Goal: Information Seeking & Learning: Learn about a topic

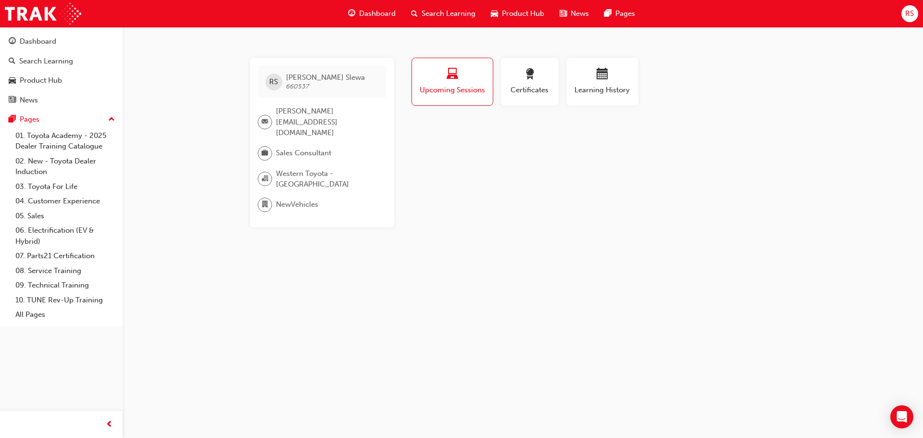
click at [370, 14] on span "Dashboard" at bounding box center [377, 13] width 37 height 11
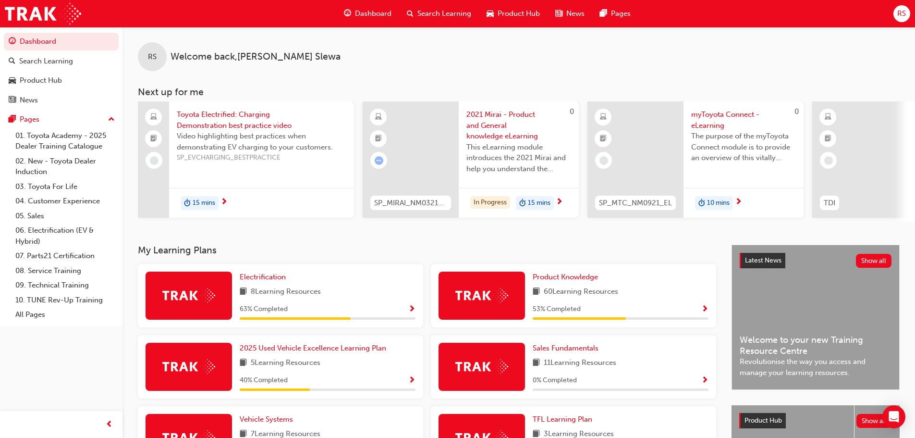
click at [218, 202] on div "15 mins" at bounding box center [200, 203] width 38 height 14
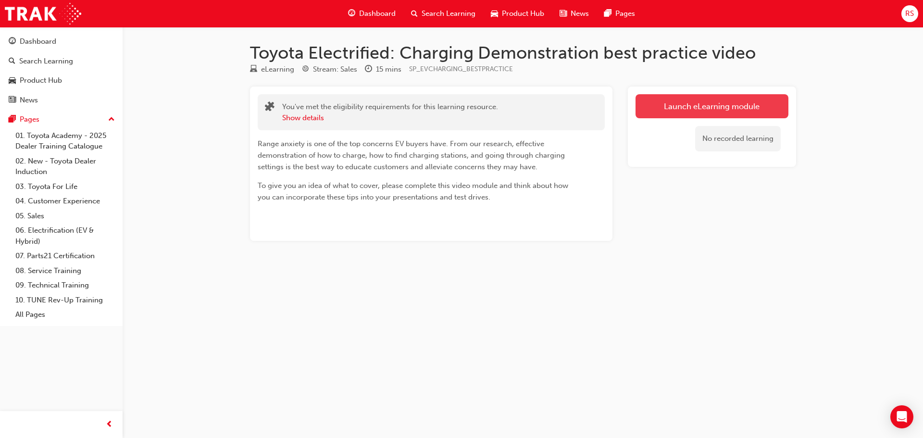
click at [676, 107] on link "Launch eLearning module" at bounding box center [711, 106] width 153 height 24
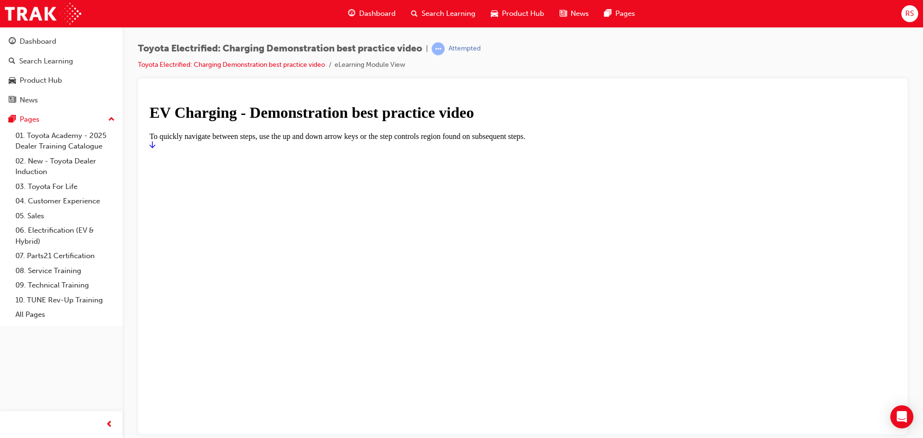
click at [155, 148] on icon "Start" at bounding box center [152, 144] width 6 height 8
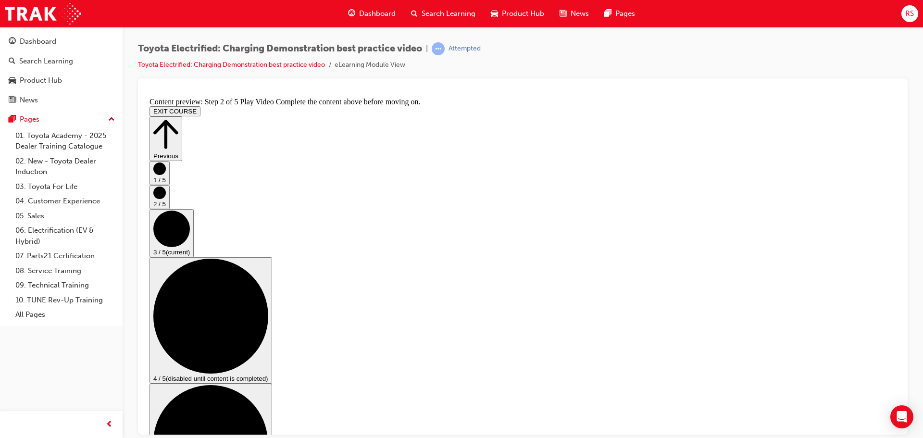
scroll to position [48, 0]
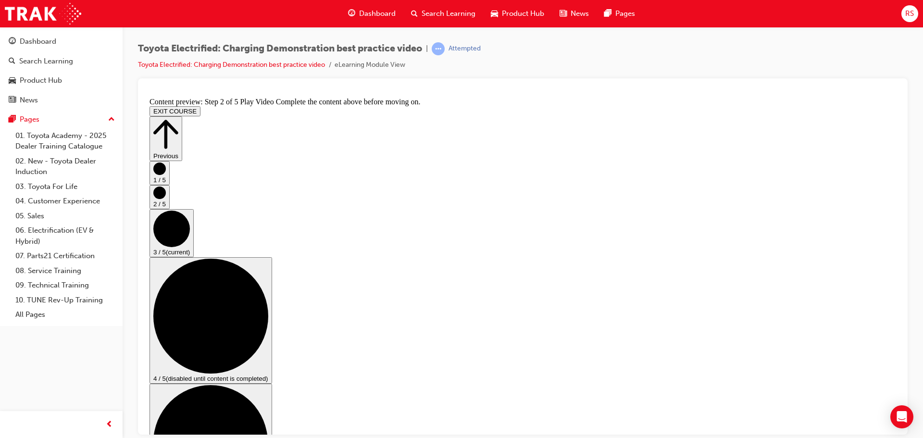
checkbox input "false"
checkbox input "true"
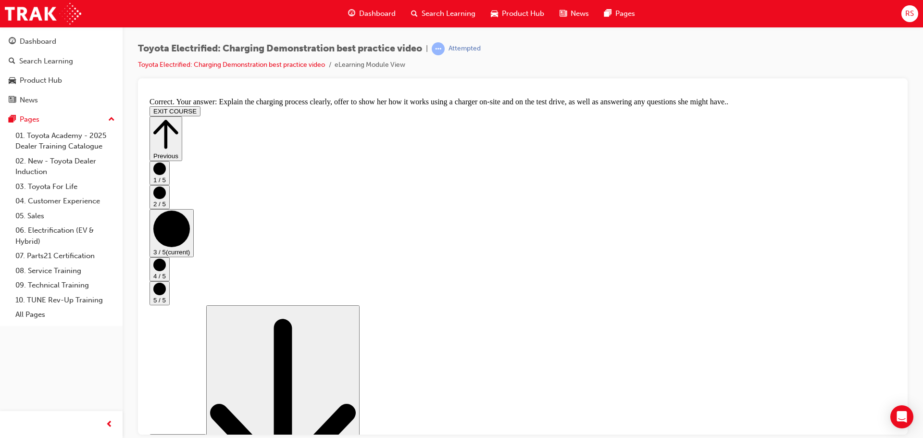
scroll to position [182, 0]
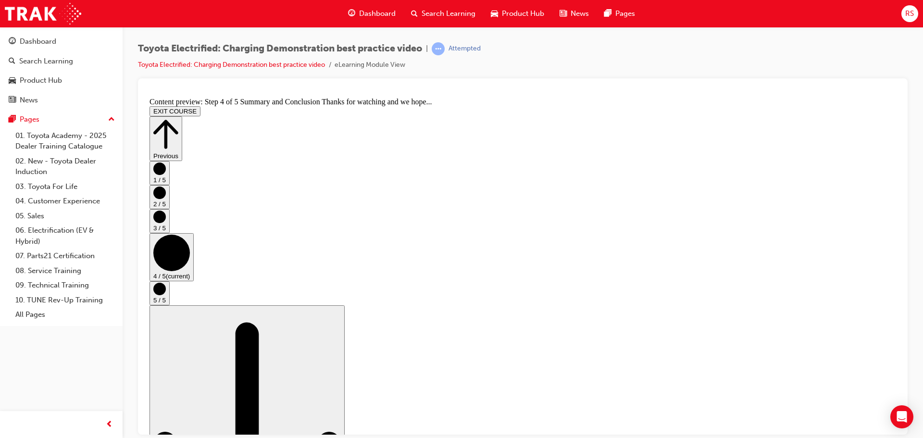
drag, startPoint x: 872, startPoint y: 421, endPoint x: 877, endPoint y: 416, distance: 6.5
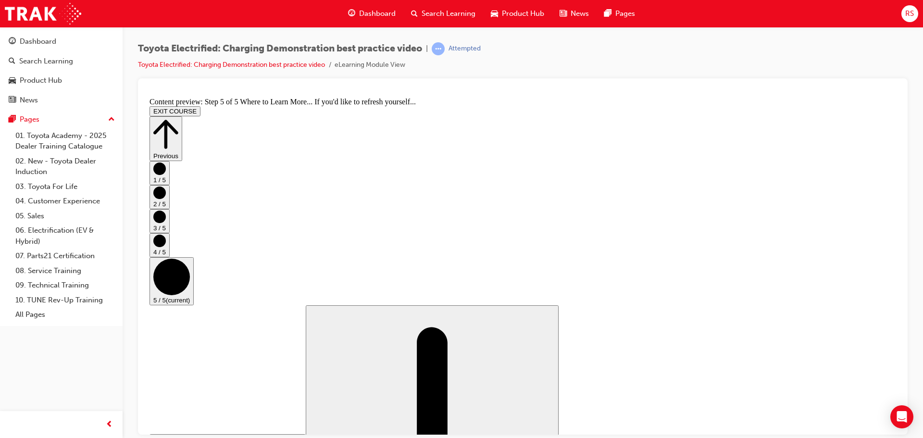
scroll to position [101, 0]
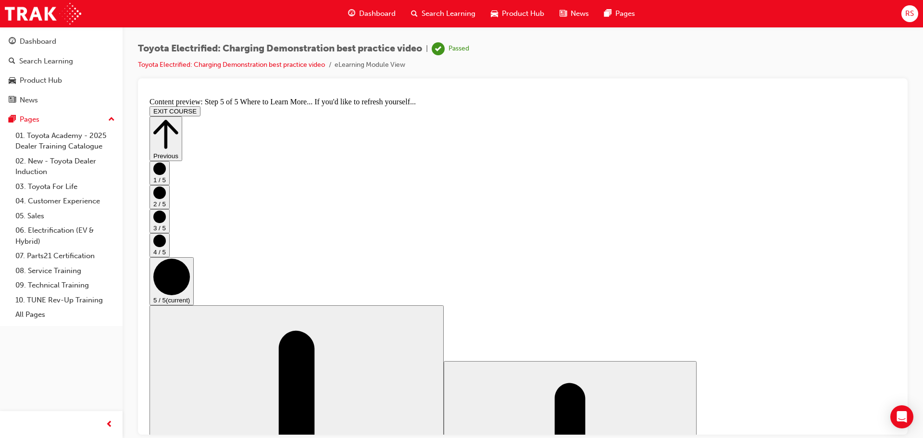
click at [200, 106] on button "EXIT COURSE" at bounding box center [174, 111] width 51 height 10
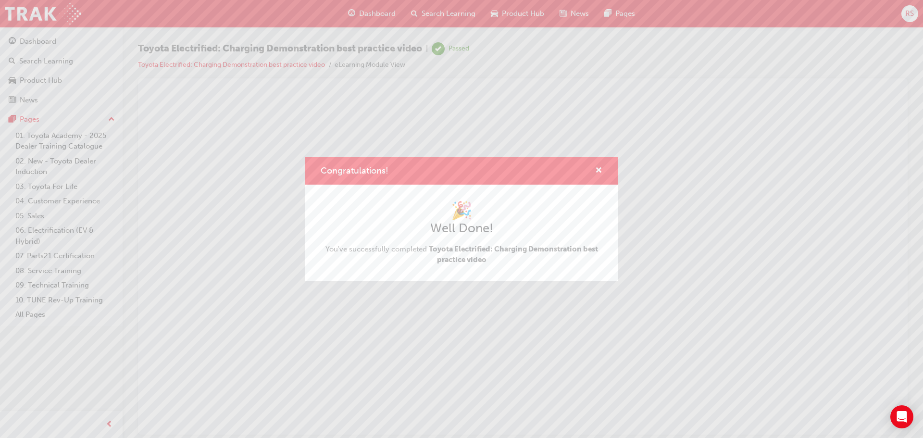
scroll to position [0, 0]
click at [598, 169] on span "cross-icon" at bounding box center [598, 171] width 7 height 9
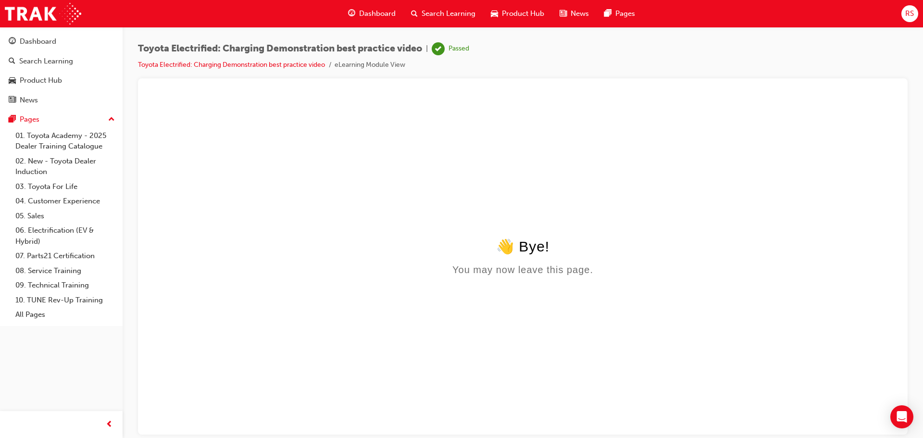
click at [367, 12] on span "Dashboard" at bounding box center [377, 13] width 37 height 11
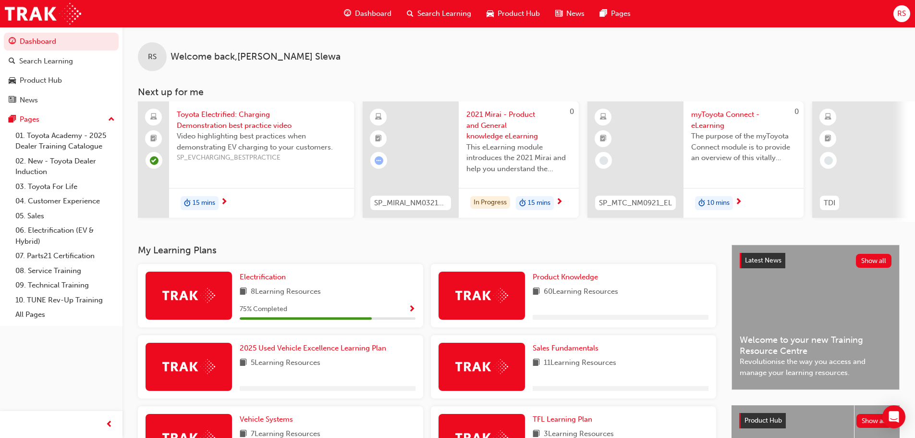
click at [369, 15] on span "Dashboard" at bounding box center [373, 13] width 37 height 11
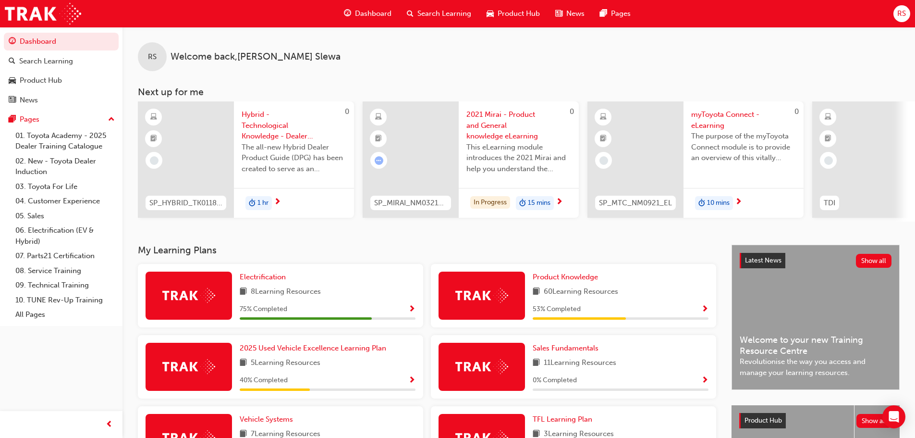
click at [715, 118] on span "myToyota Connect - eLearning" at bounding box center [744, 120] width 105 height 22
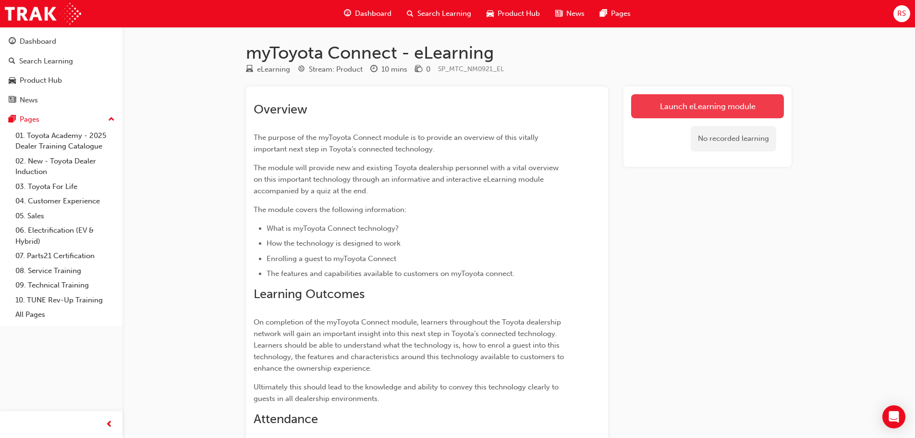
click at [719, 102] on link "Launch eLearning module" at bounding box center [707, 106] width 153 height 24
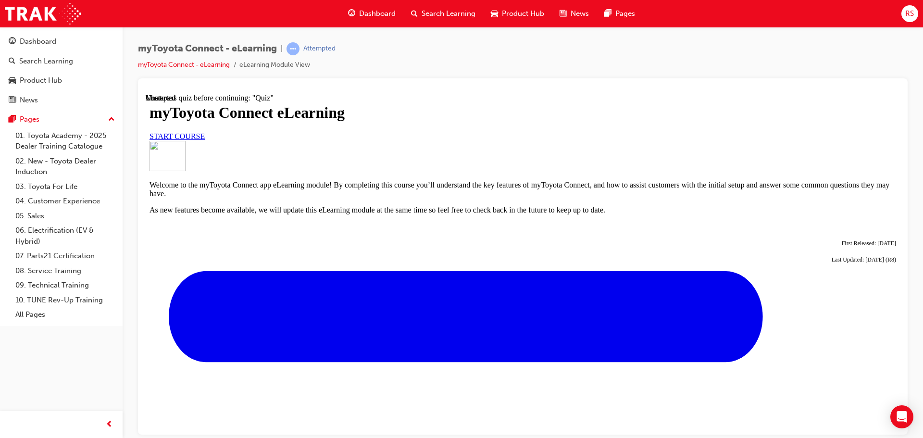
click at [205, 140] on span "START COURSE" at bounding box center [176, 136] width 55 height 8
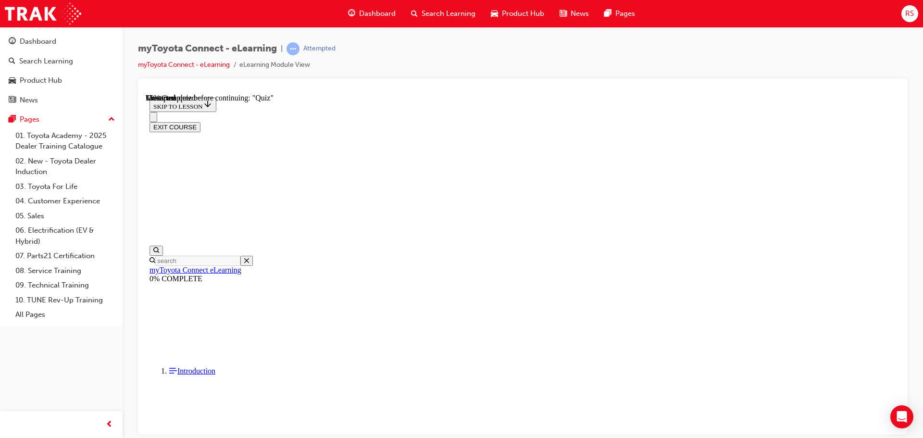
scroll to position [842, 0]
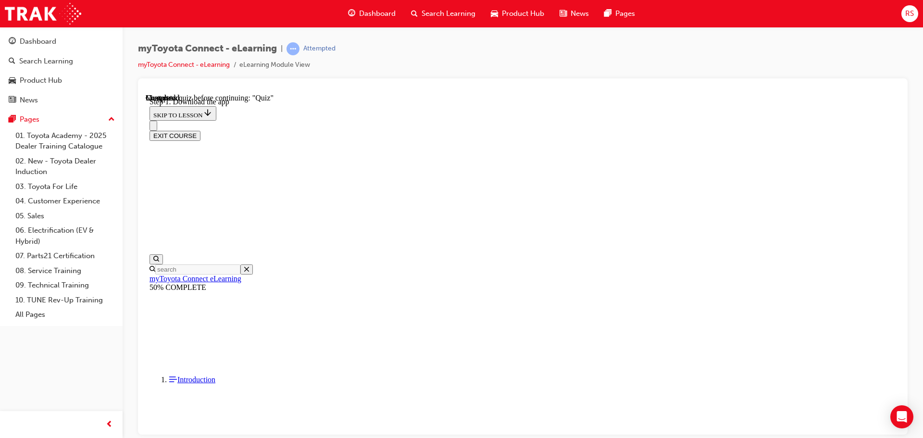
scroll to position [151, 0]
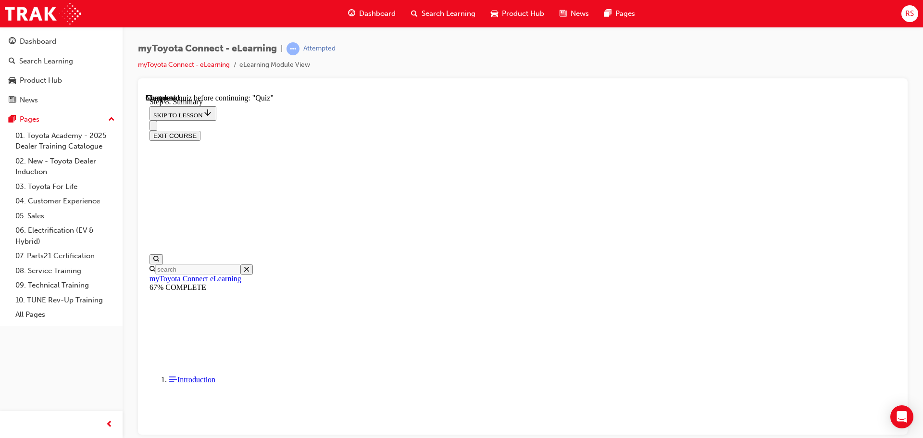
scroll to position [30, 0]
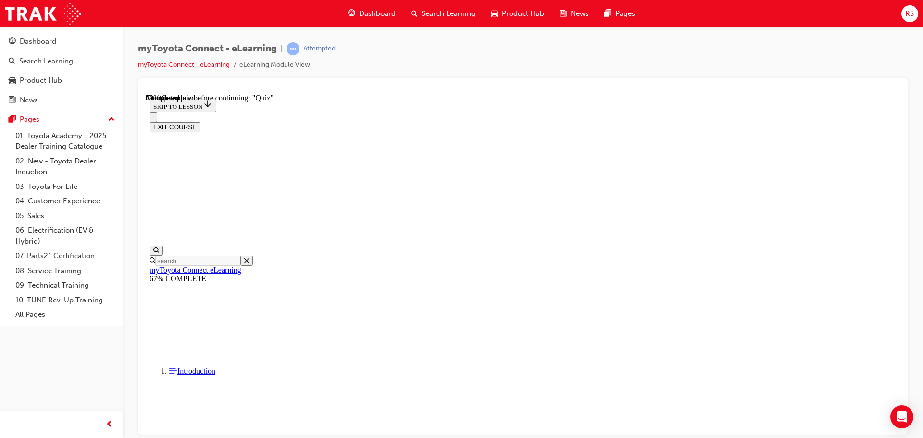
scroll to position [107, 0]
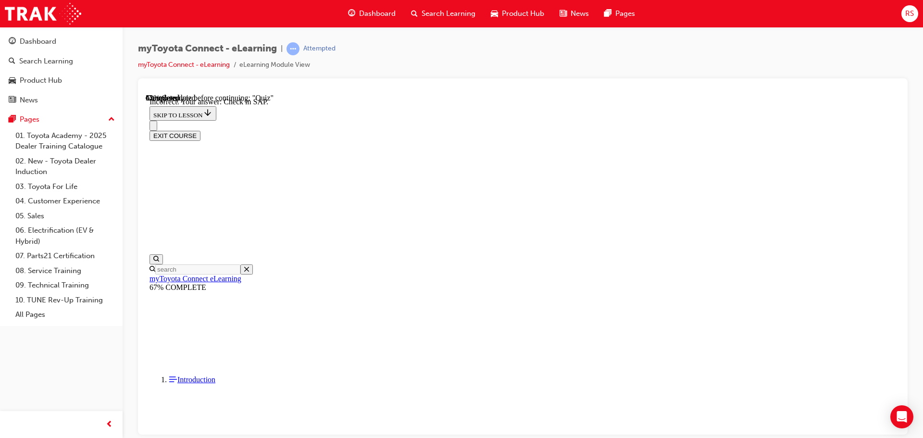
scroll to position [152, 0]
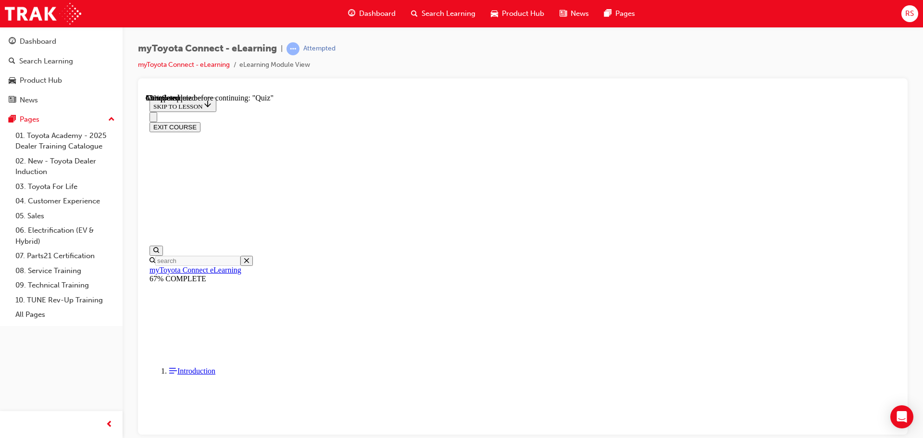
scroll to position [95, 0]
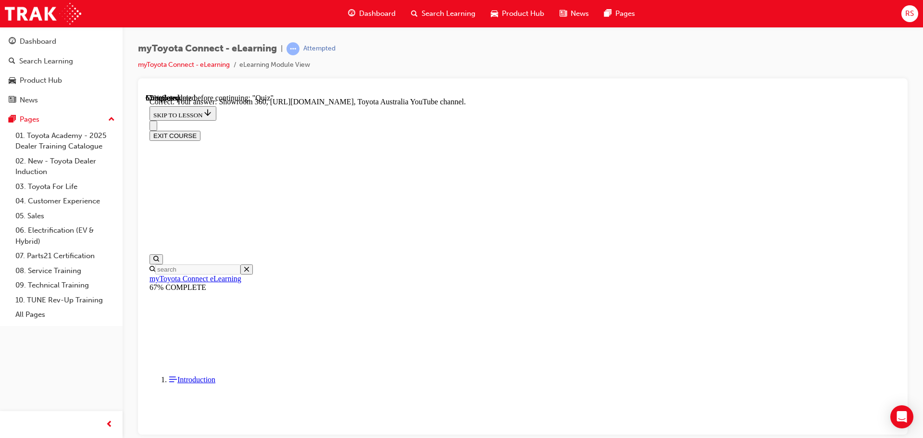
scroll to position [200, 0]
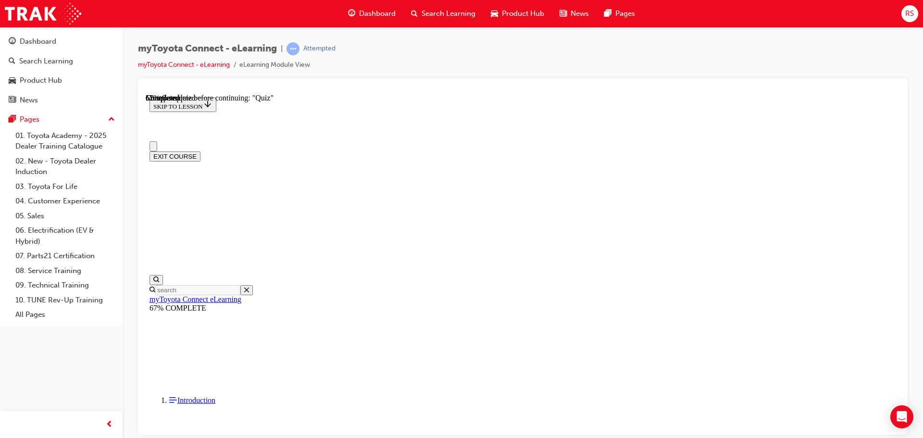
scroll to position [96, 0]
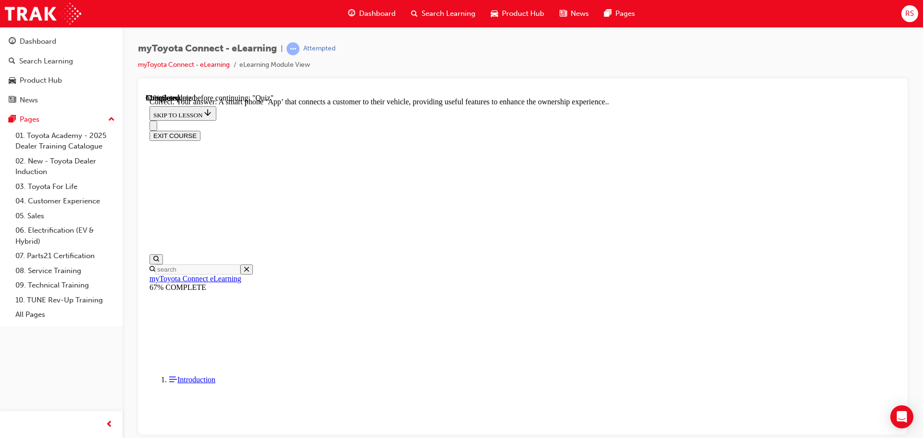
scroll to position [181, 0]
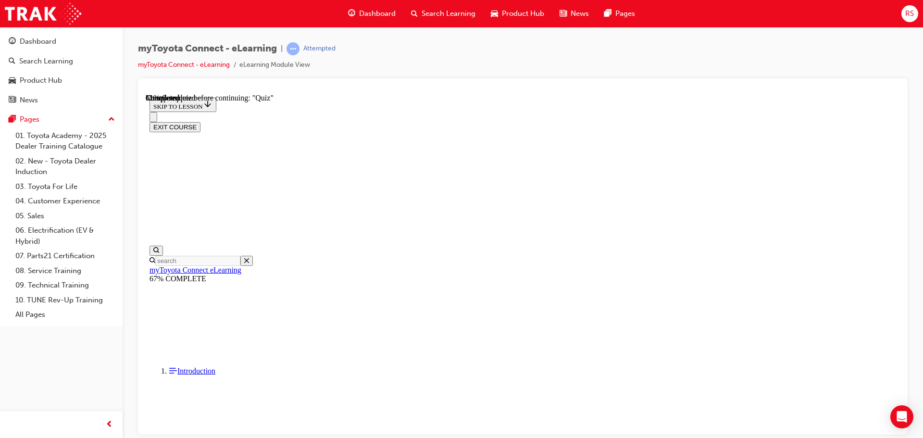
scroll to position [96, 0]
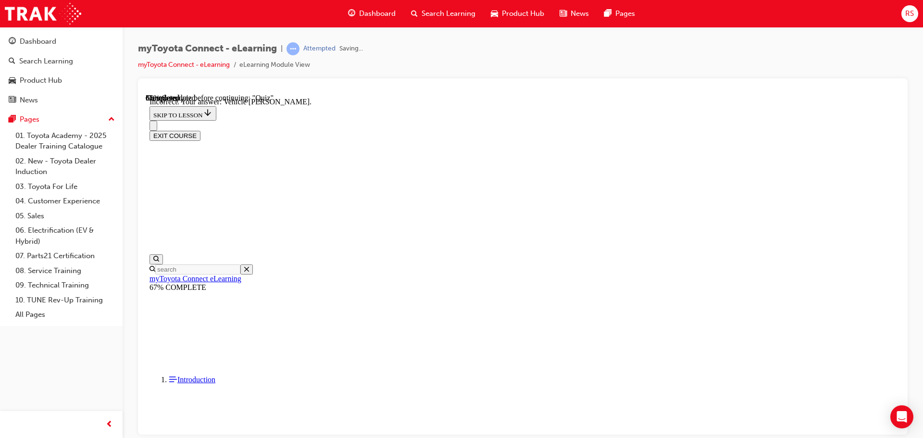
scroll to position [191, 0]
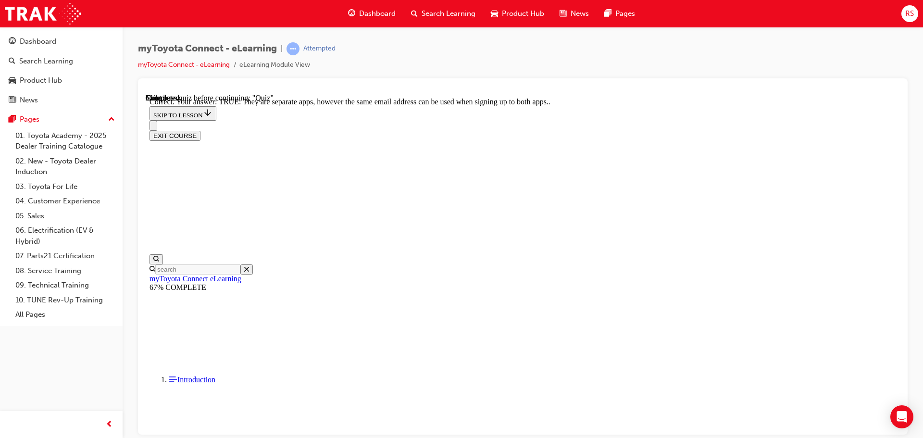
scroll to position [117, 0]
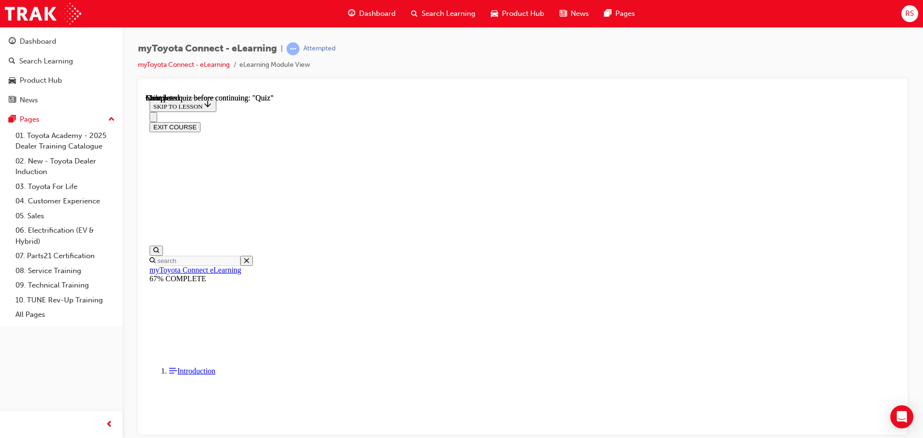
scroll to position [181, 0]
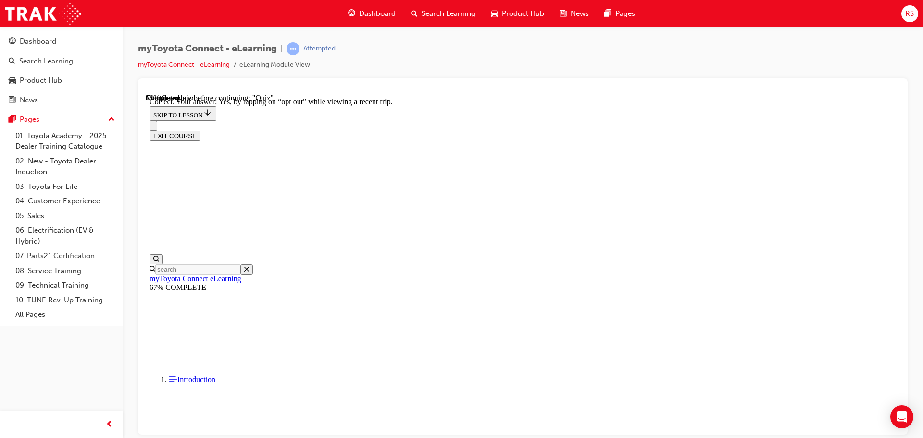
scroll to position [114, 0]
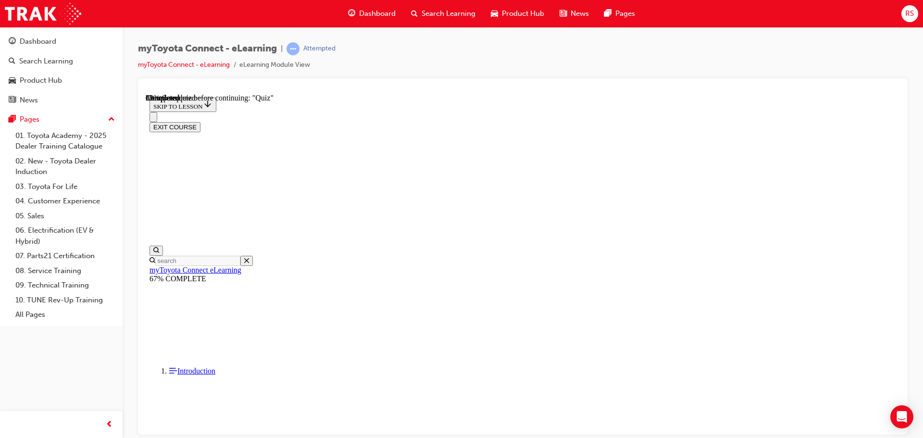
scroll to position [48, 0]
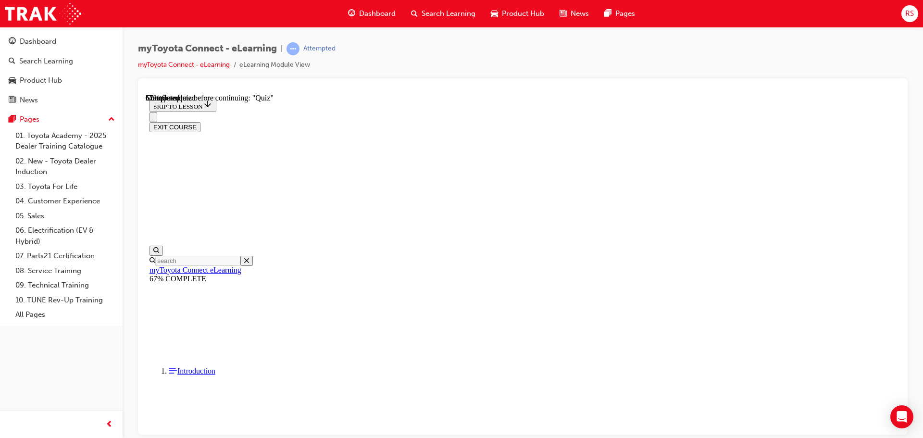
scroll to position [97, 0]
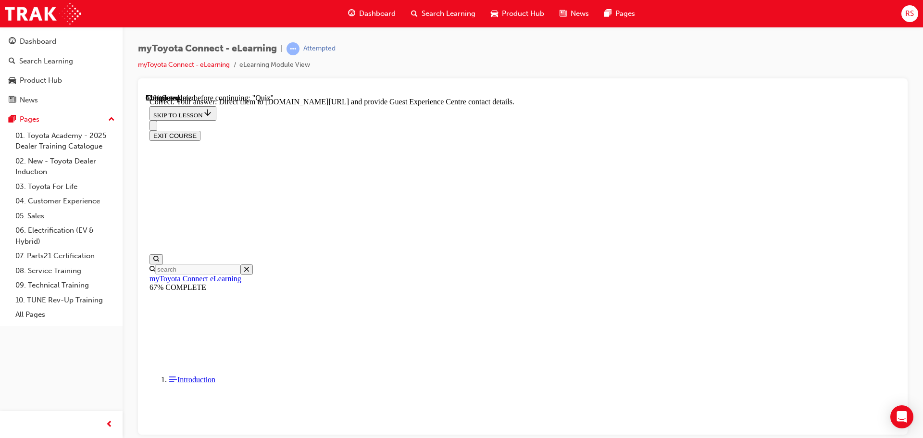
scroll to position [200, 0]
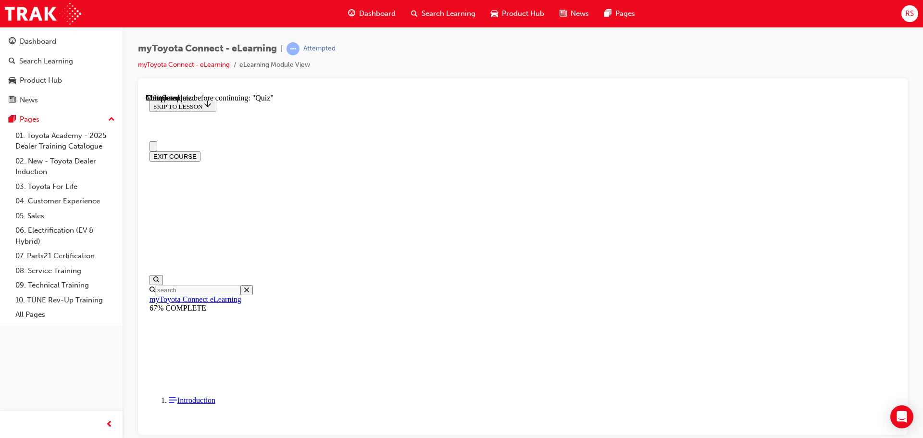
scroll to position [48, 0]
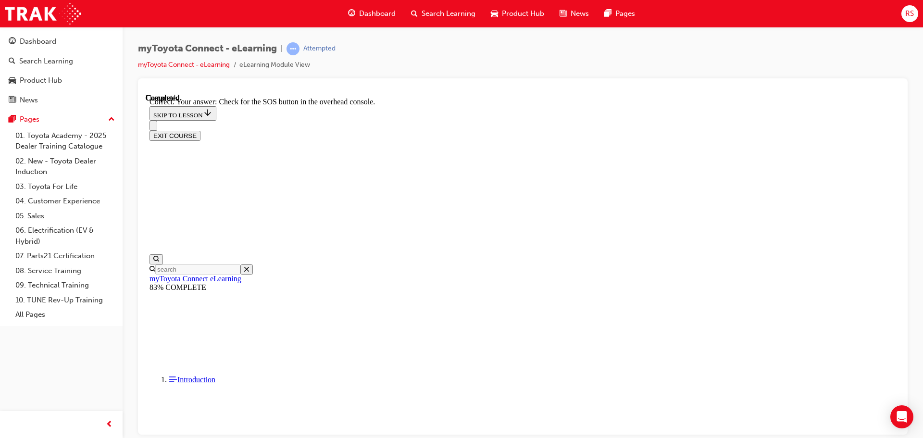
scroll to position [152, 0]
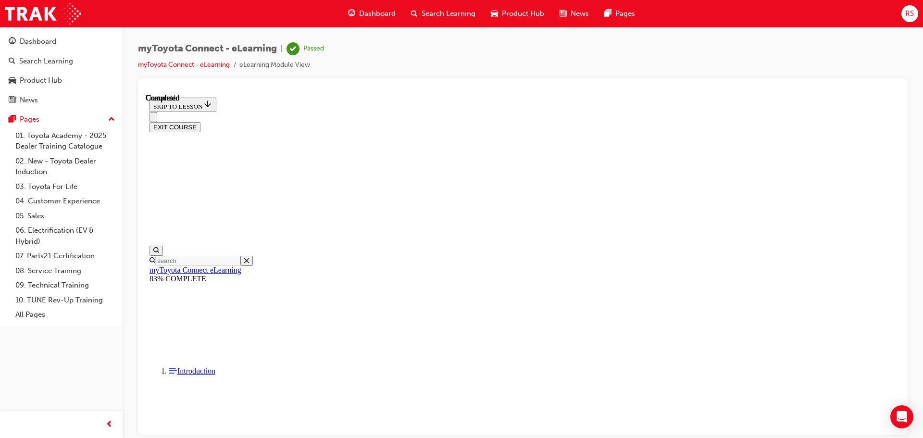
scroll to position [181, 0]
click at [200, 122] on button "EXIT COURSE" at bounding box center [174, 127] width 51 height 10
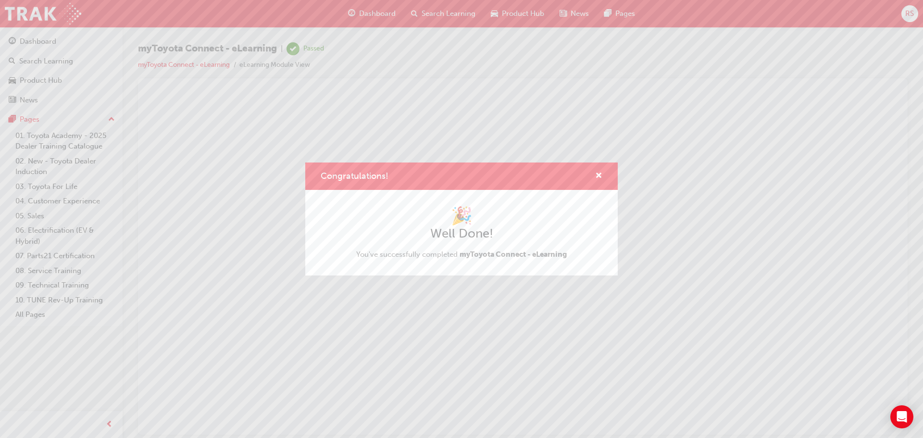
scroll to position [0, 0]
click at [599, 176] on span "cross-icon" at bounding box center [598, 176] width 7 height 9
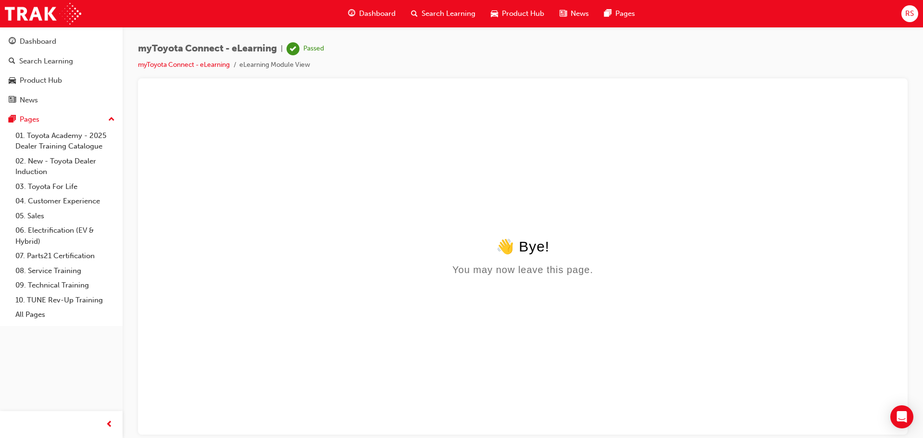
click at [368, 6] on div "Dashboard" at bounding box center [371, 14] width 63 height 20
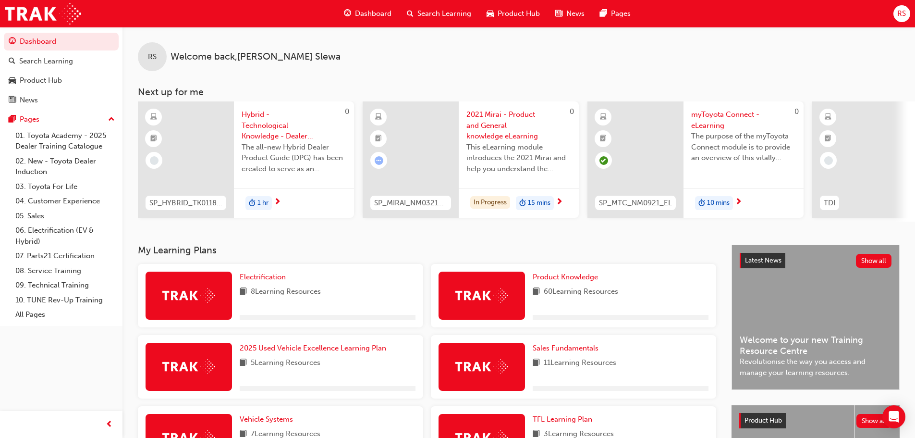
click at [356, 16] on span "Dashboard" at bounding box center [373, 13] width 37 height 11
click at [371, 11] on span "Dashboard" at bounding box center [373, 13] width 37 height 11
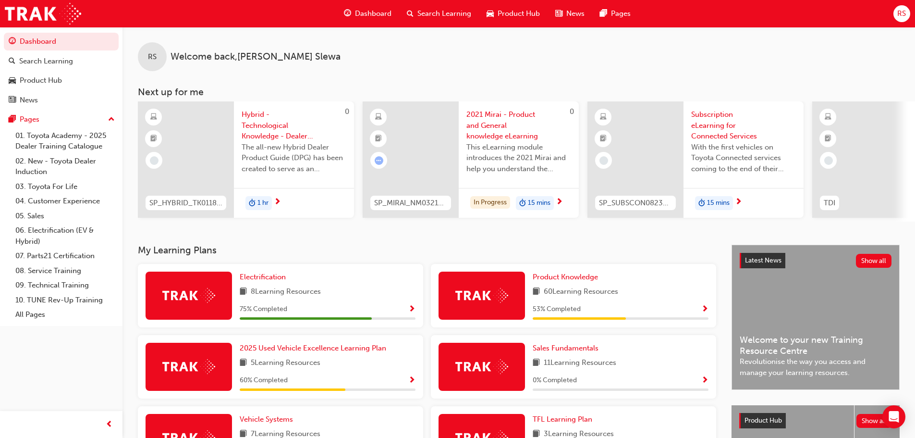
click at [711, 122] on span "Subscription eLearning for Connected Services" at bounding box center [744, 125] width 105 height 33
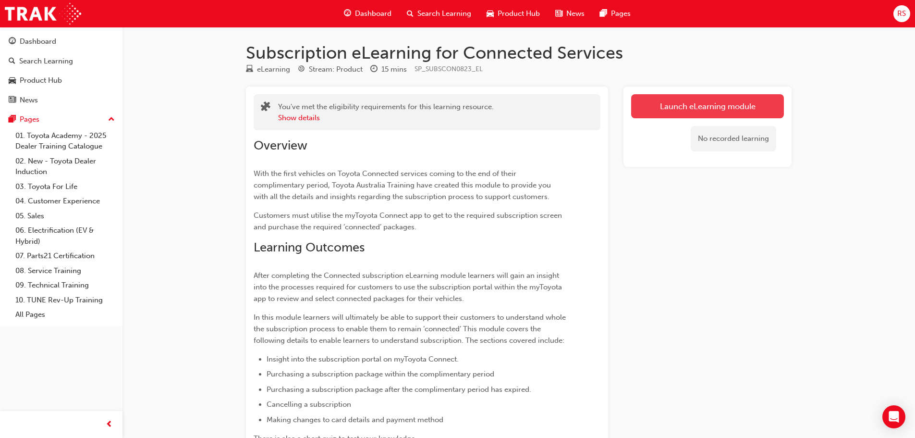
click at [707, 109] on link "Launch eLearning module" at bounding box center [707, 106] width 153 height 24
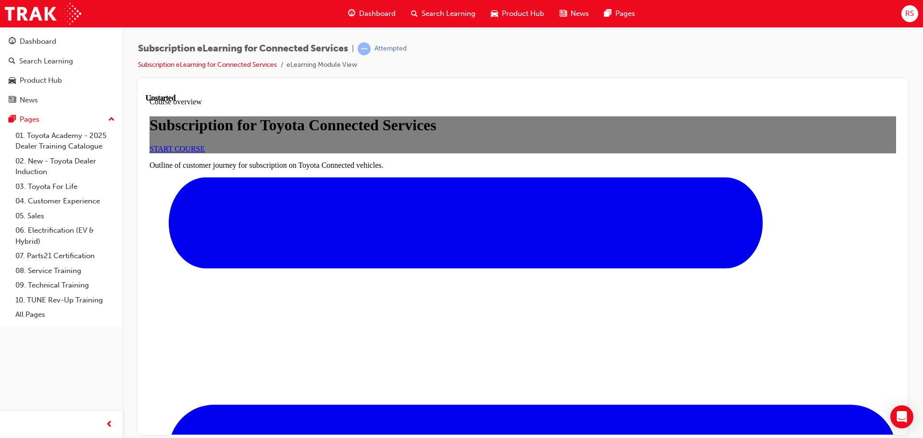
click at [205, 152] on link "START COURSE" at bounding box center [176, 148] width 55 height 8
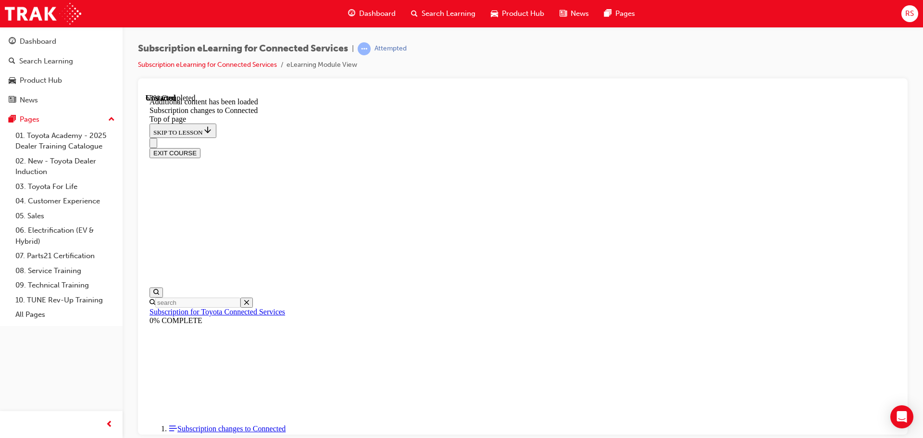
scroll to position [1167, 0]
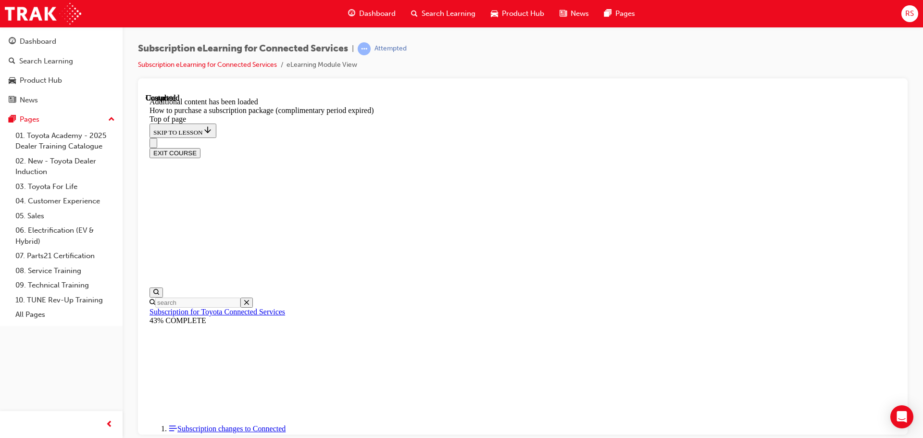
scroll to position [958, 0]
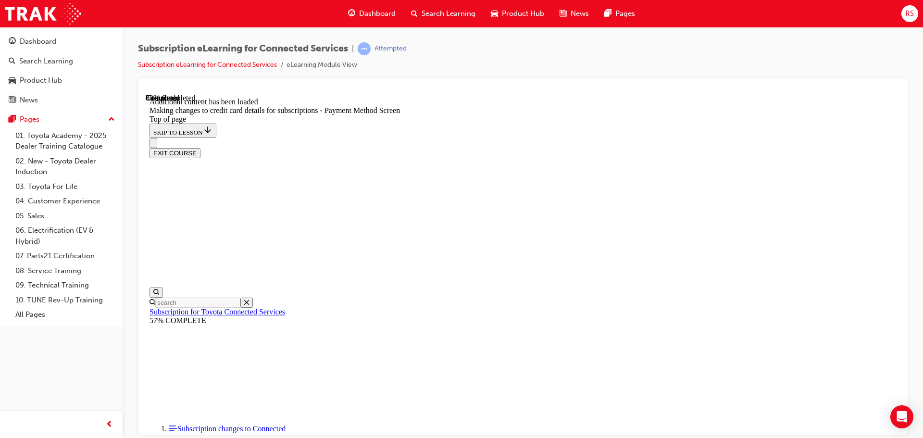
scroll to position [945, 0]
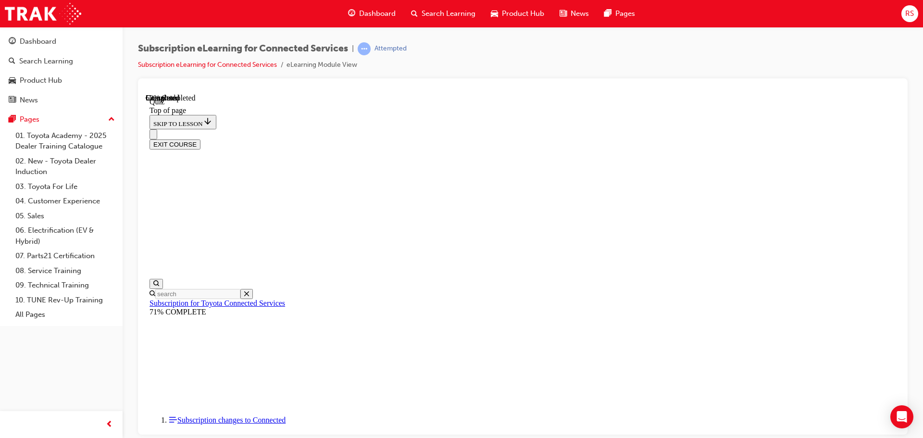
scroll to position [29, 0]
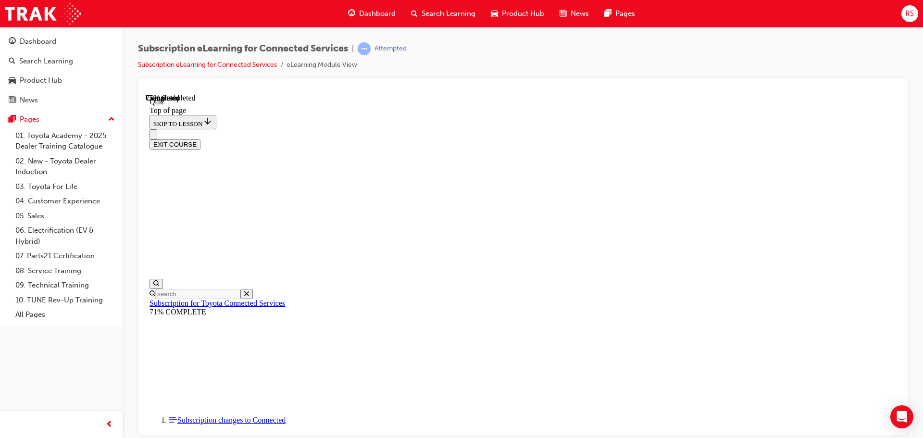
drag, startPoint x: 612, startPoint y: 284, endPoint x: 608, endPoint y: 291, distance: 7.7
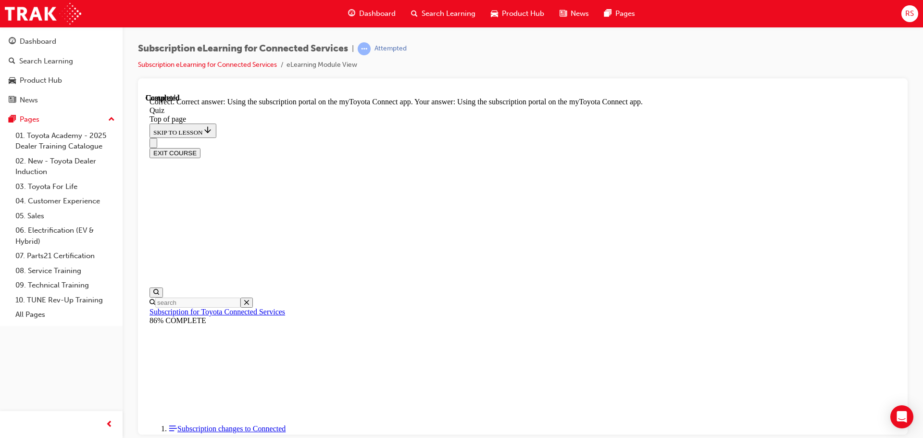
scroll to position [127, 0]
drag, startPoint x: 585, startPoint y: 398, endPoint x: 585, endPoint y: 392, distance: 5.8
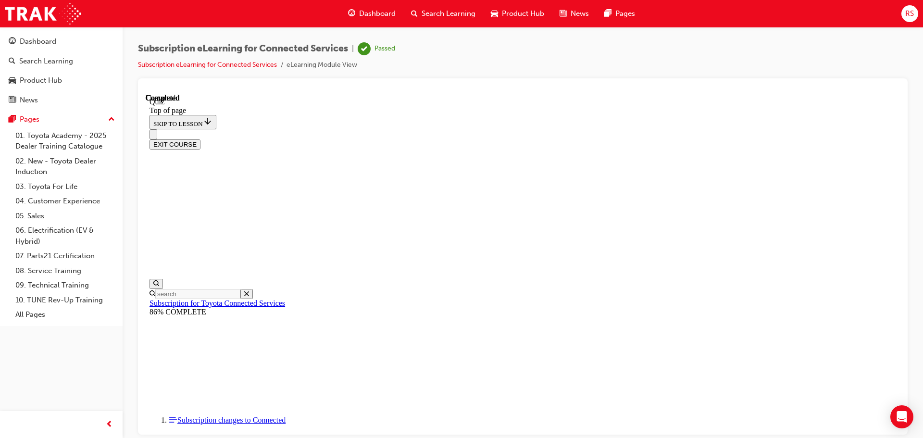
scroll to position [181, 0]
click at [200, 139] on button "EXIT COURSE" at bounding box center [174, 144] width 51 height 10
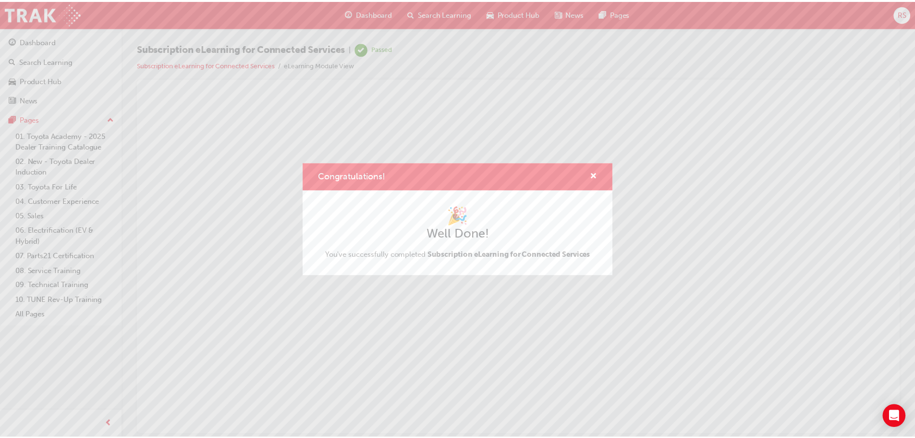
scroll to position [0, 0]
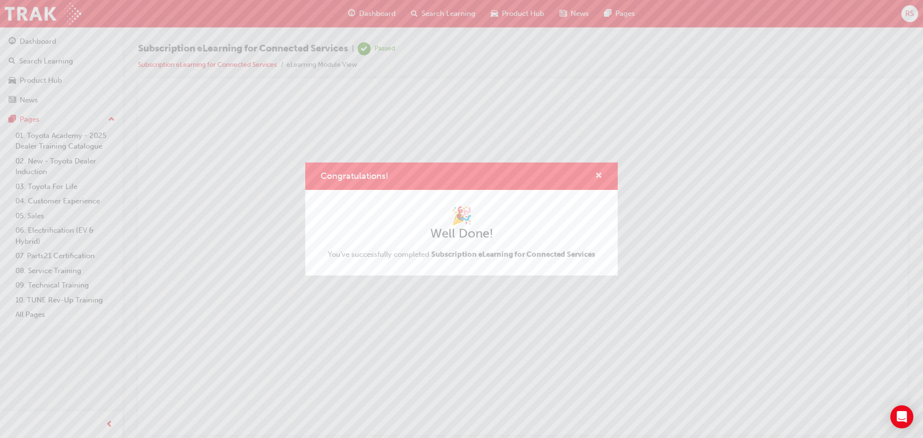
click at [601, 176] on span "cross-icon" at bounding box center [598, 176] width 7 height 9
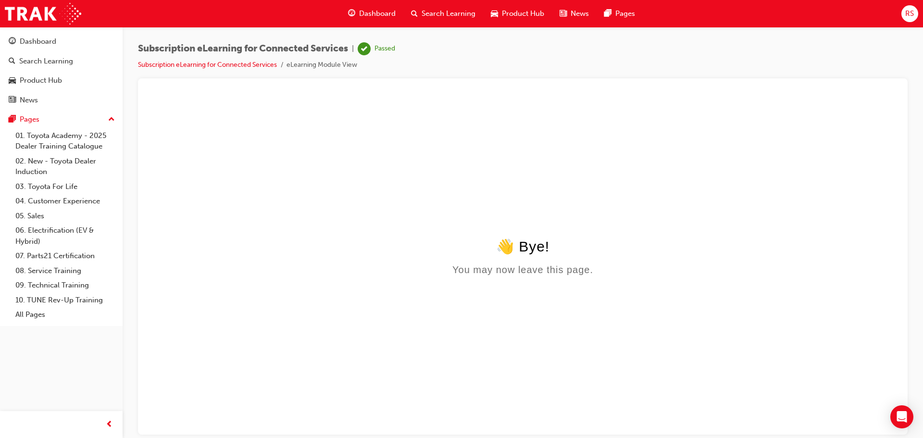
click at [354, 8] on span "guage-icon" at bounding box center [351, 14] width 7 height 12
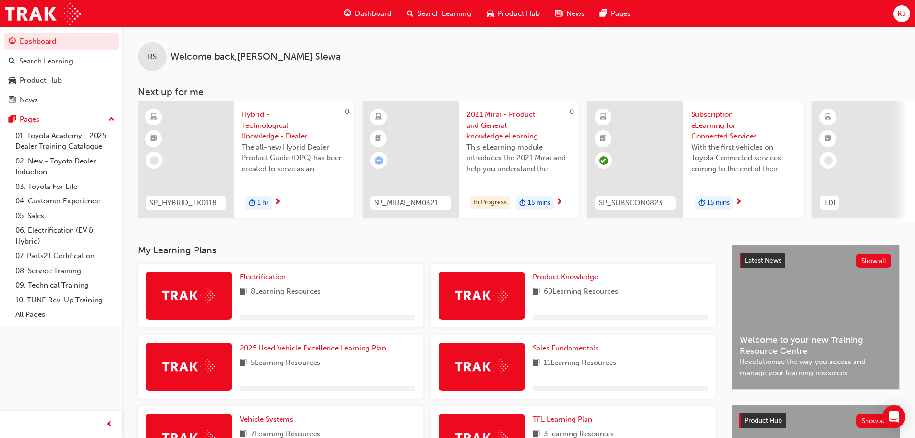
click at [376, 16] on span "Dashboard" at bounding box center [373, 13] width 37 height 11
click at [374, 13] on span "Dashboard" at bounding box center [373, 13] width 37 height 11
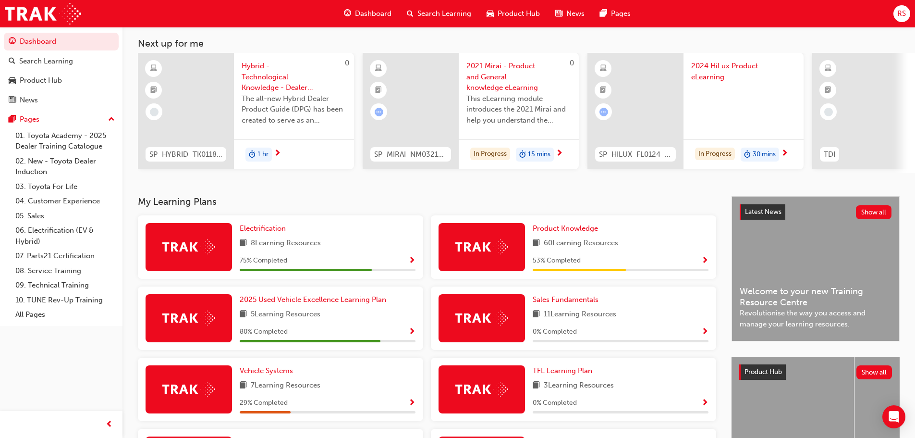
scroll to position [144, 0]
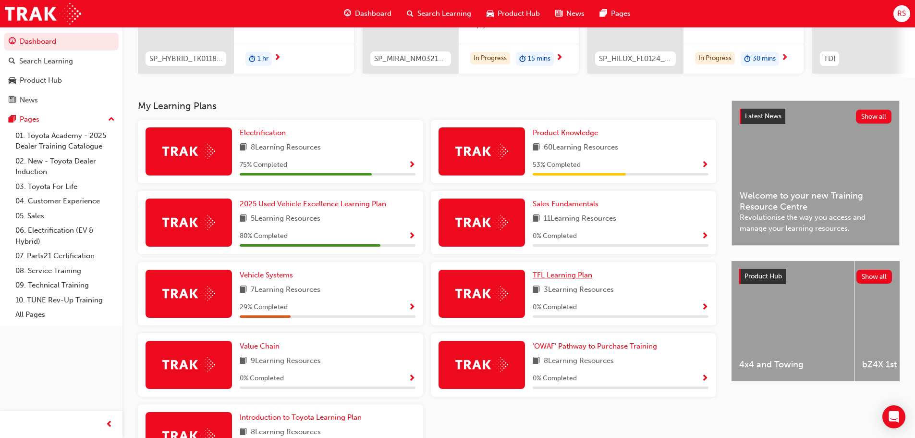
click at [561, 277] on span "TFL Learning Plan" at bounding box center [563, 275] width 60 height 9
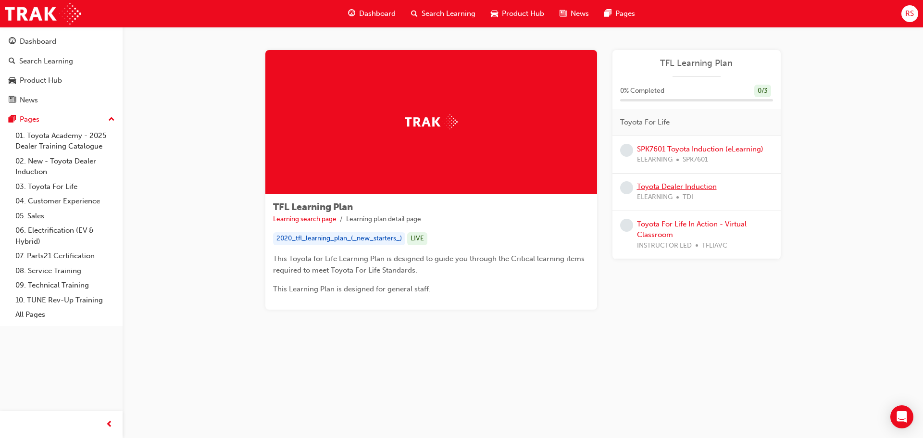
click at [677, 187] on link "Toyota Dealer Induction" at bounding box center [677, 186] width 80 height 9
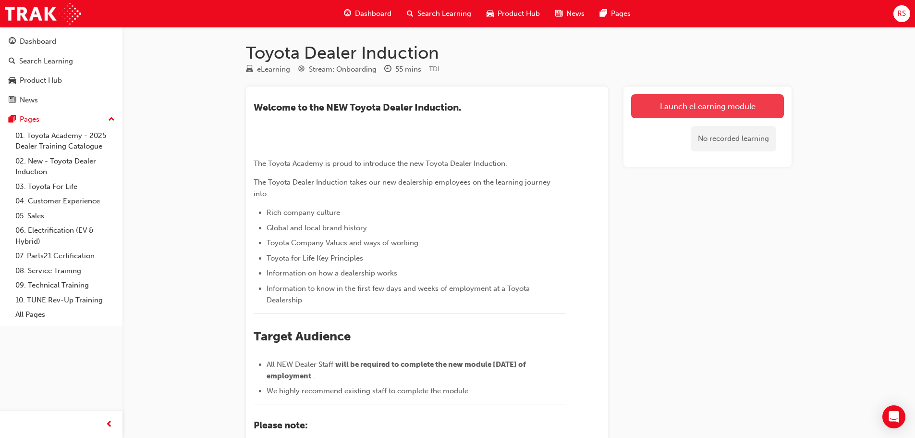
click at [689, 103] on link "Launch eLearning module" at bounding box center [707, 106] width 153 height 24
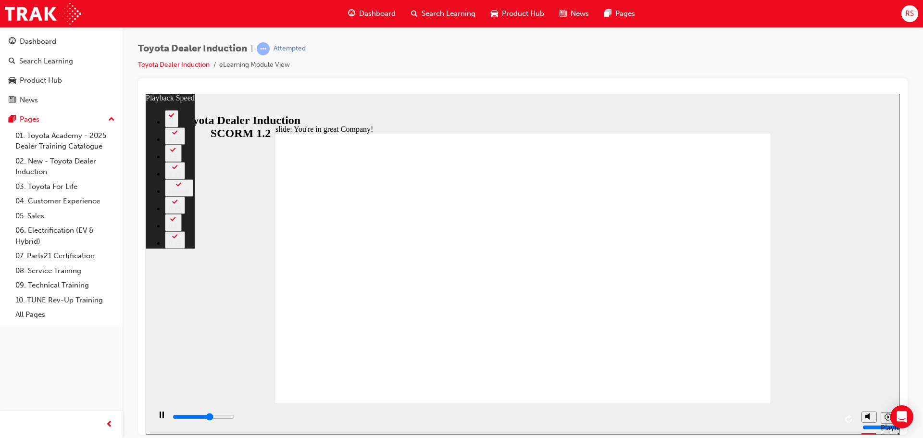
type input "4600"
type input "0"
type input "4900"
type input "1"
type input "5000"
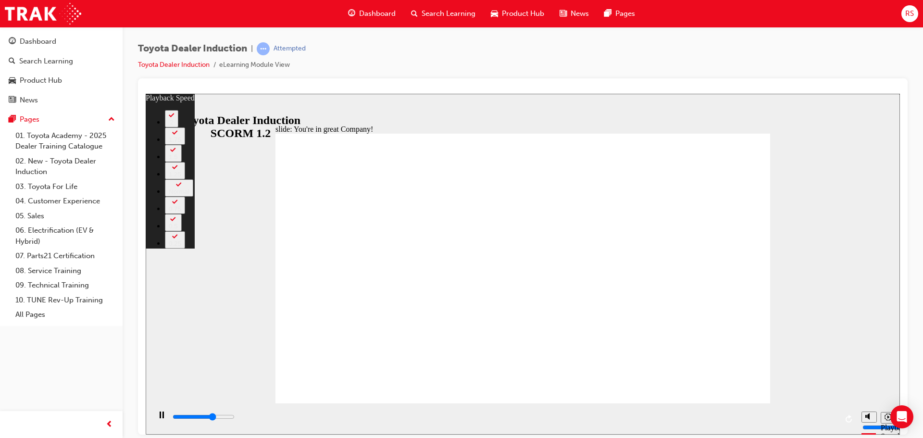
type input "1"
type input "5200"
type input "1"
type input "5400"
type input "1"
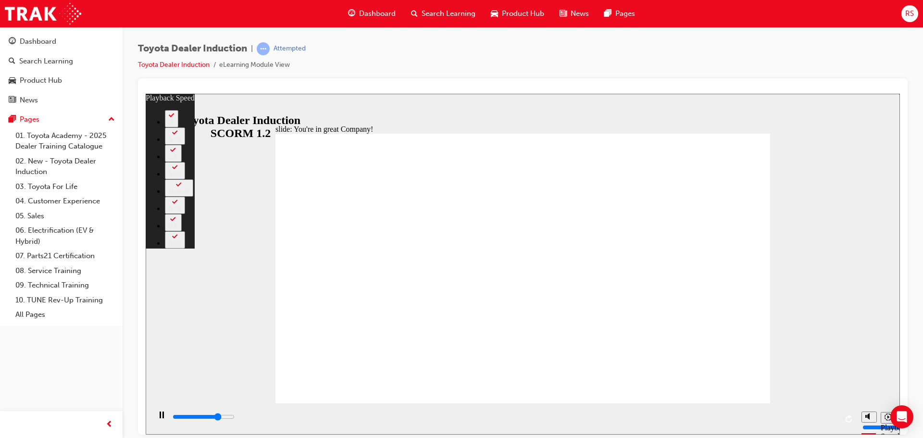
type input "5700"
type input "1"
type input "5900"
type input "2"
type input "6200"
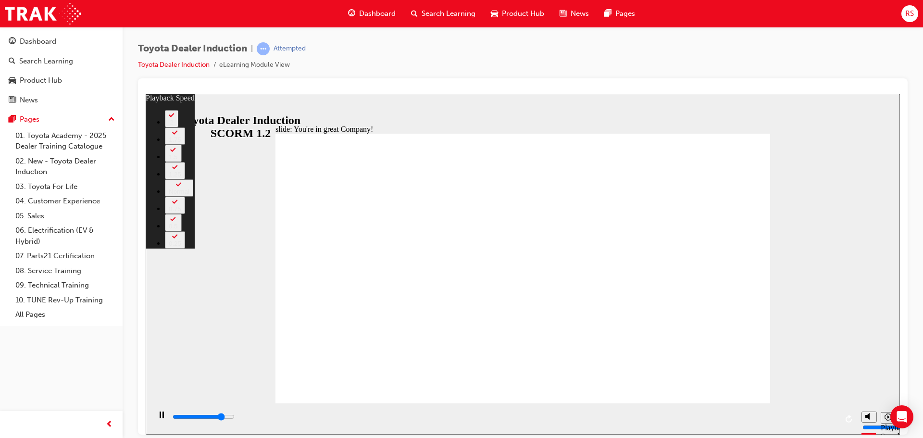
type input "2"
type input "6500"
type input "2"
type input "6800"
type input "2"
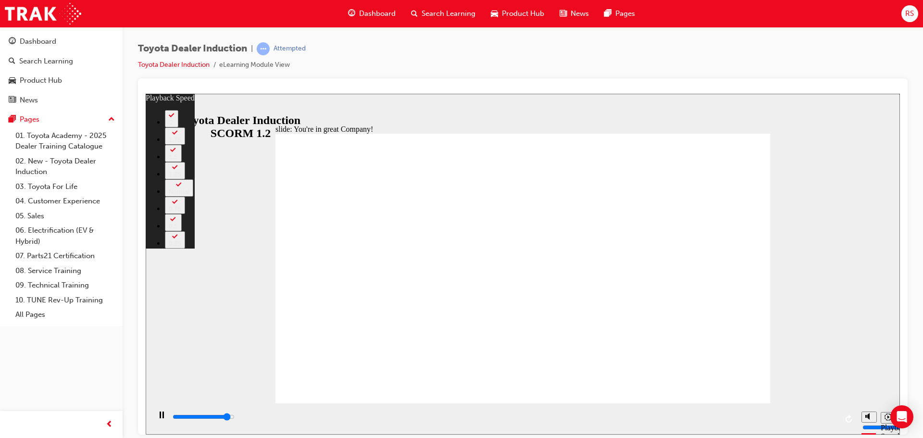
type input "7000"
type input "3"
type input "7300"
type input "3"
type input "7500"
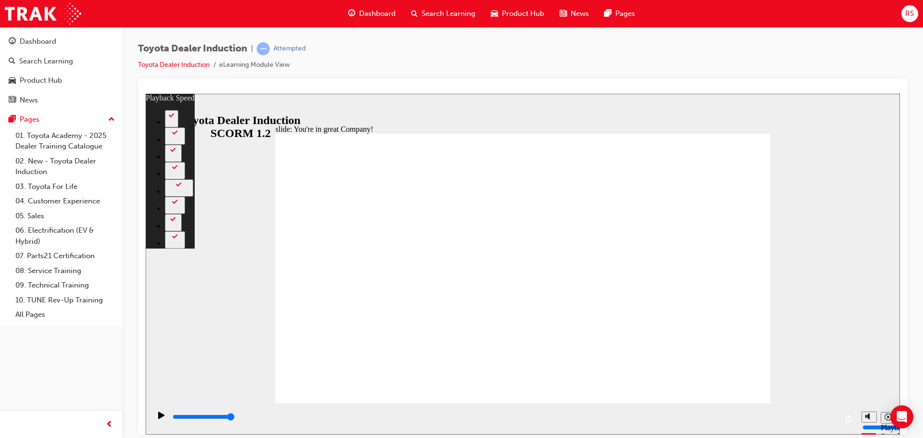
type input "156"
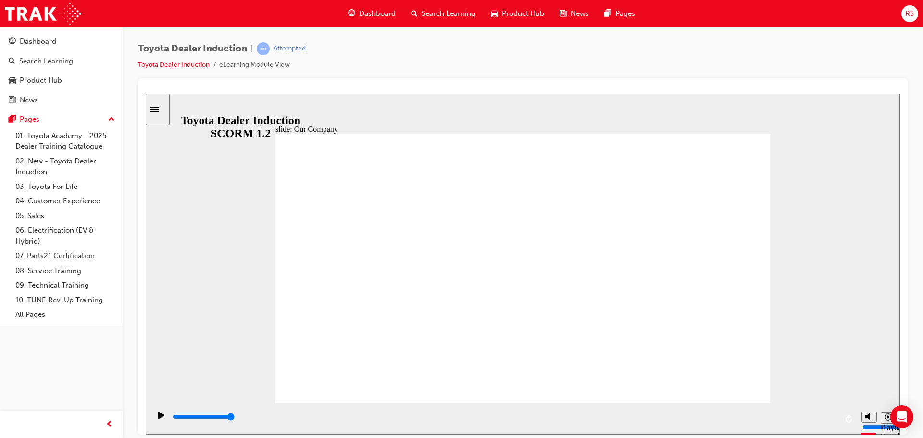
drag, startPoint x: 440, startPoint y: 356, endPoint x: 372, endPoint y: 351, distance: 68.4
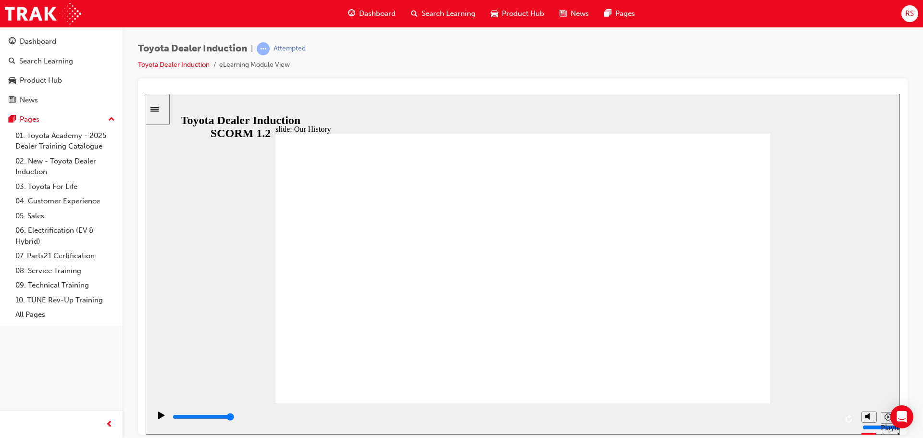
drag, startPoint x: 388, startPoint y: 347, endPoint x: 772, endPoint y: 380, distance: 385.3
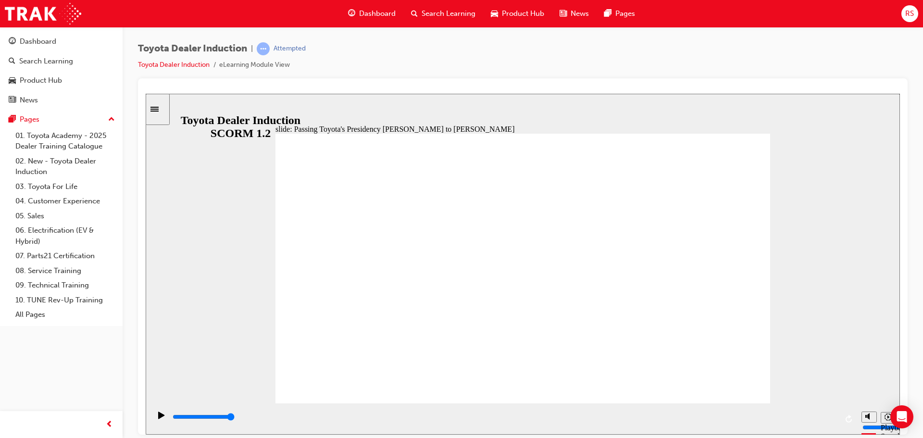
type input "5000"
radio input "true"
type input "2200"
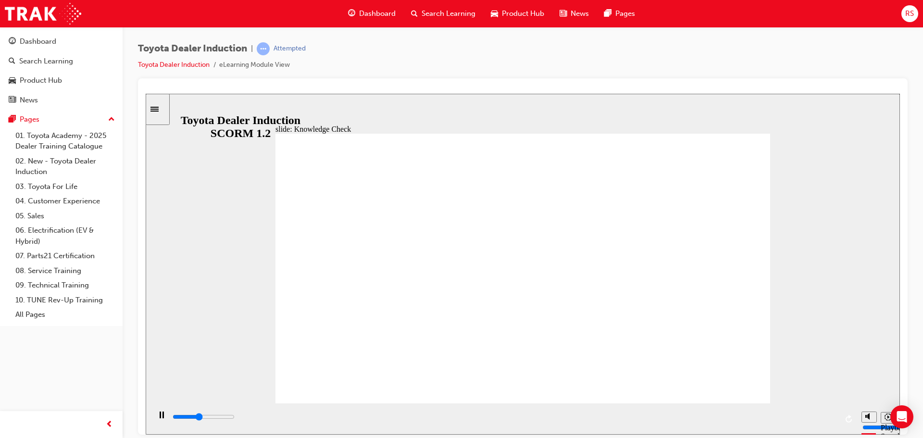
radio input "true"
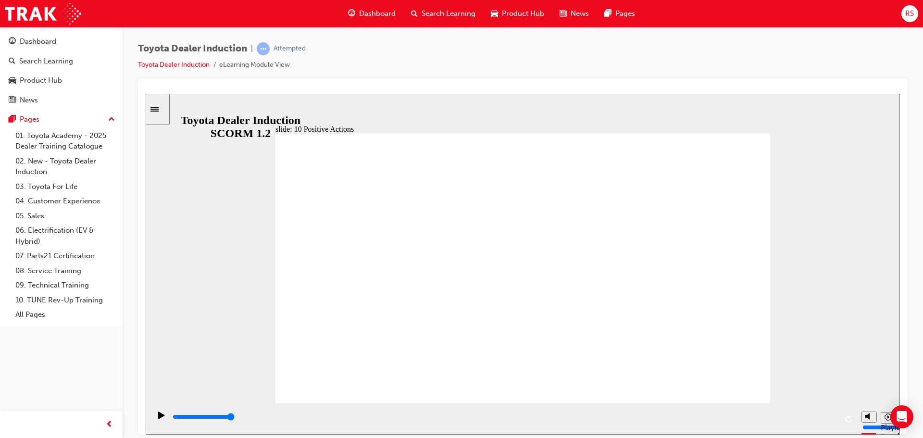
type input "7900"
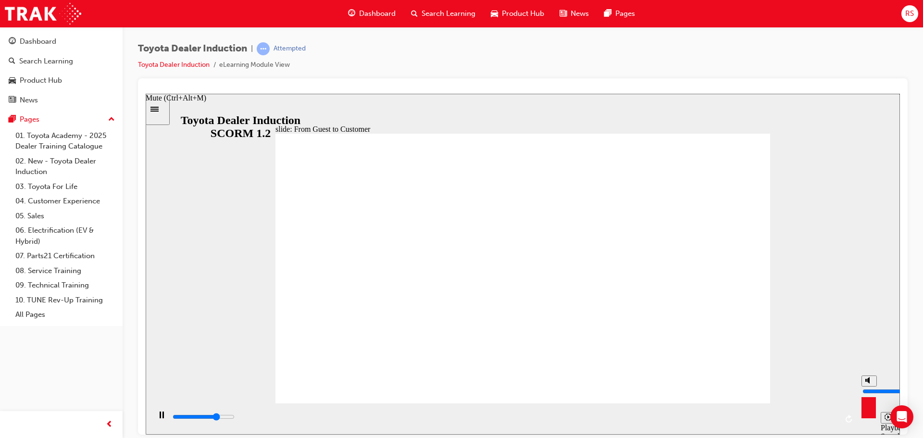
type input "4"
type input "8000"
type input "3"
type input "8500"
type input "3"
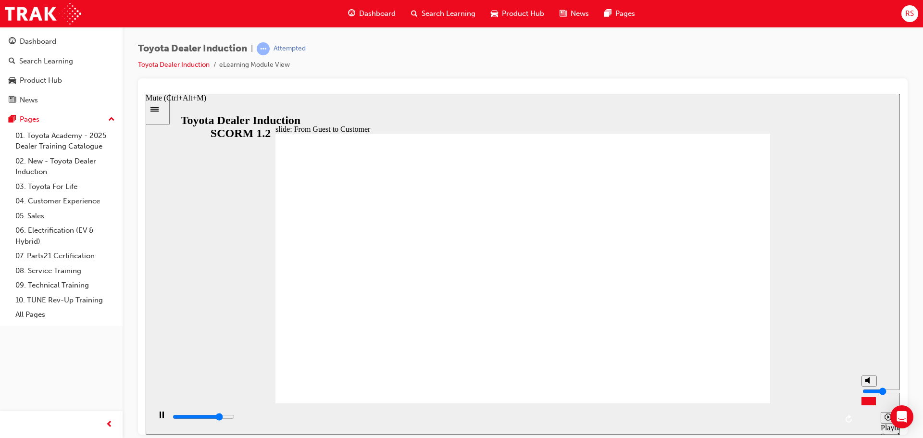
click at [871, 394] on input "volume" at bounding box center [893, 391] width 62 height 8
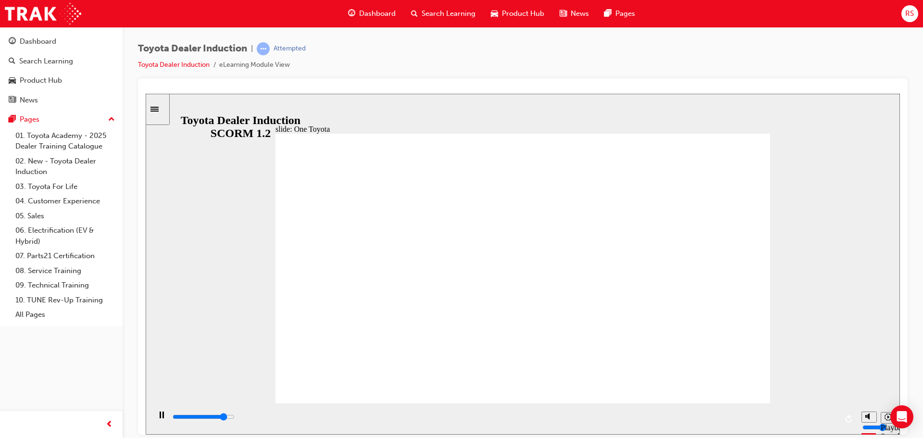
type input "15300"
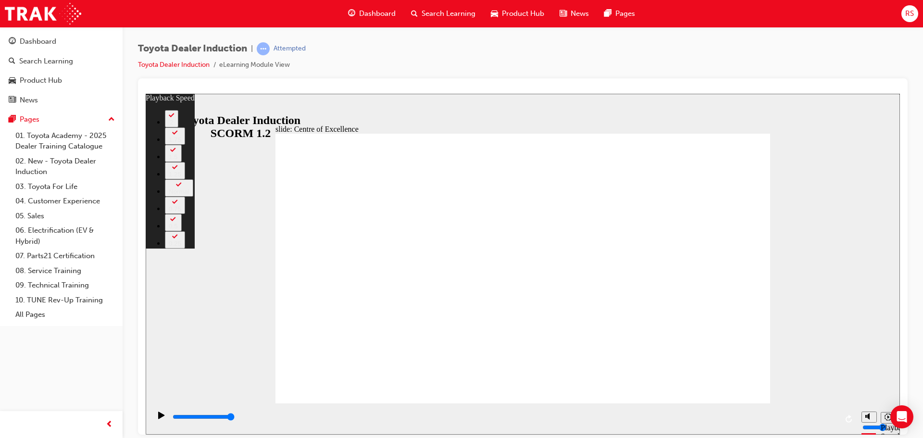
type input "248"
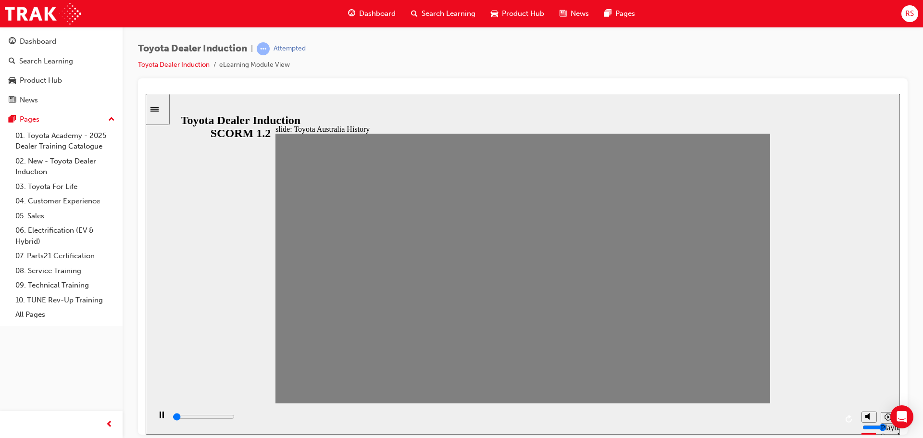
drag, startPoint x: 549, startPoint y: 275, endPoint x: 727, endPoint y: 272, distance: 177.3
drag, startPoint x: 727, startPoint y: 274, endPoint x: 776, endPoint y: 276, distance: 49.0
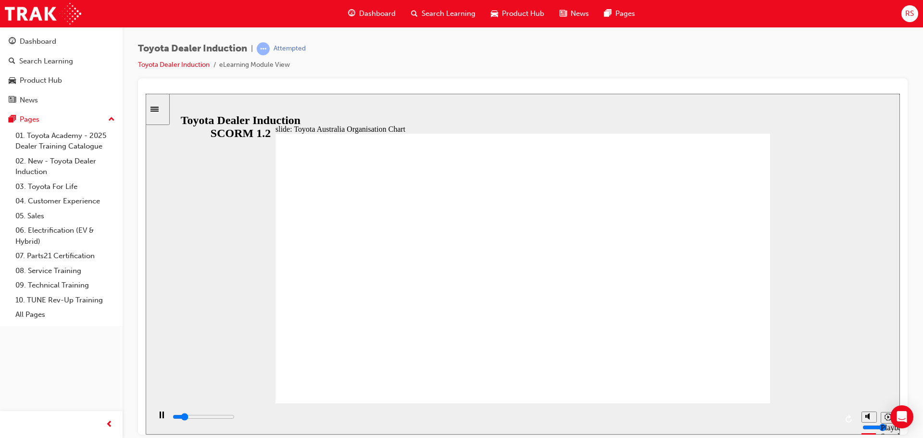
click at [868, 382] on circle "Mute (Ctrl+Alt+M)" at bounding box center [869, 379] width 3 height 3
type input "21300"
type input "0"
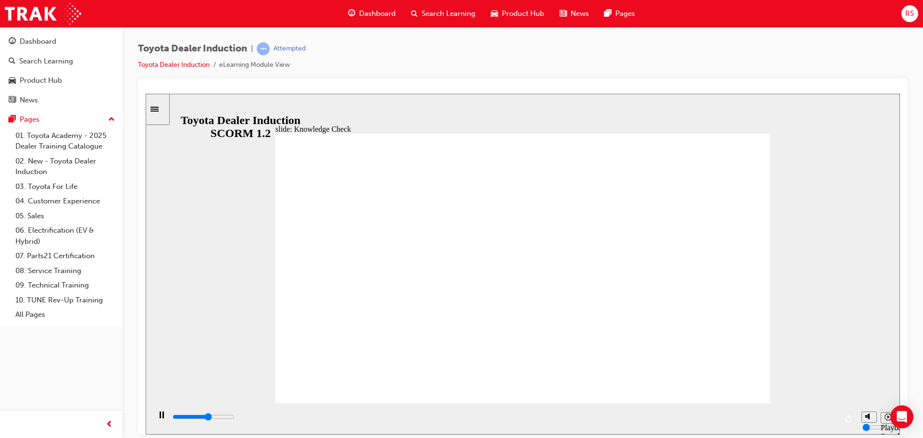
type input "2900"
radio input "true"
drag, startPoint x: 431, startPoint y: 259, endPoint x: 756, endPoint y: 141, distance: 346.0
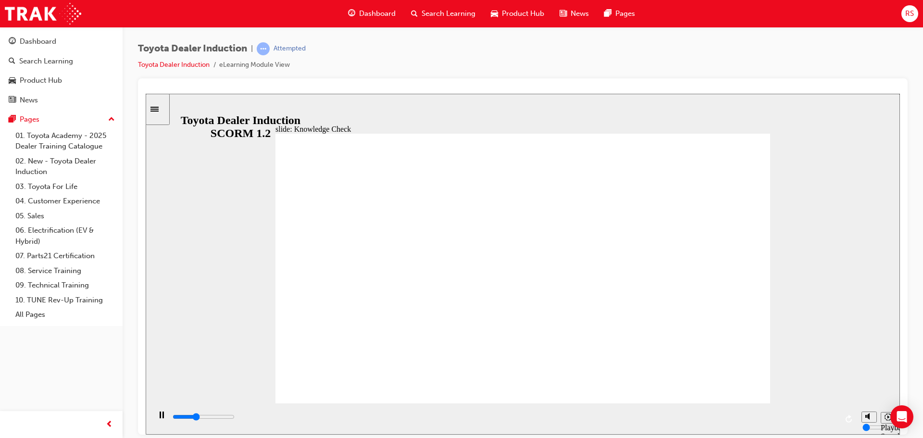
type input "1800"
radio input "true"
type input "1500"
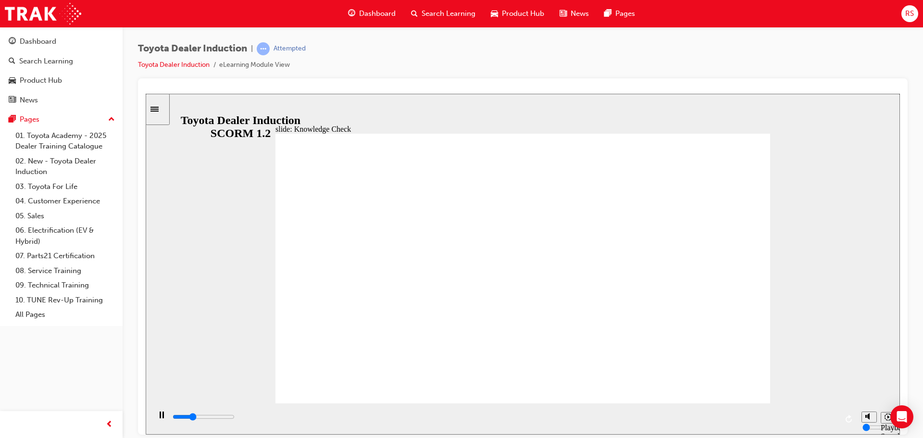
radio input "true"
type input "9200"
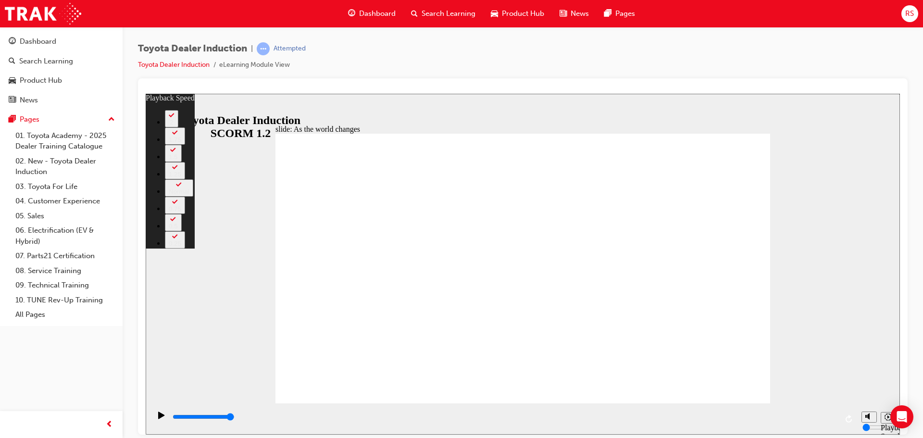
type input "128"
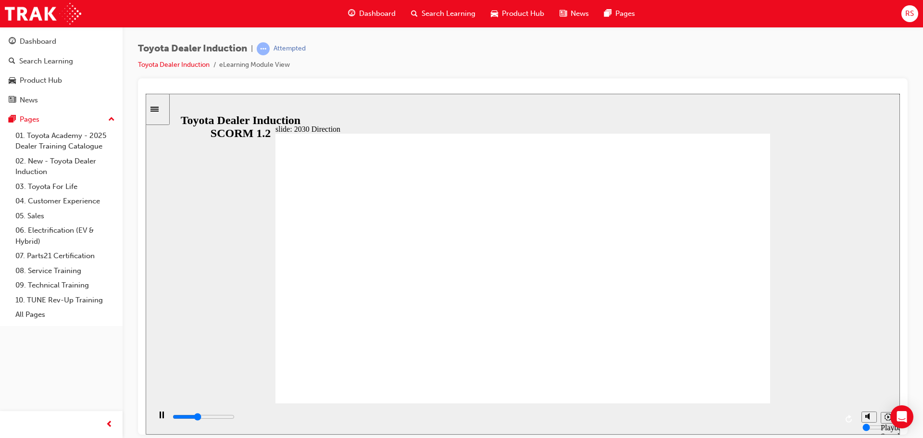
click at [815, 348] on div "slide: 2030 Direction Rectangle 1 Rectangle 2 Rectangle 3 2030 Direction Mobili…" at bounding box center [523, 263] width 754 height 341
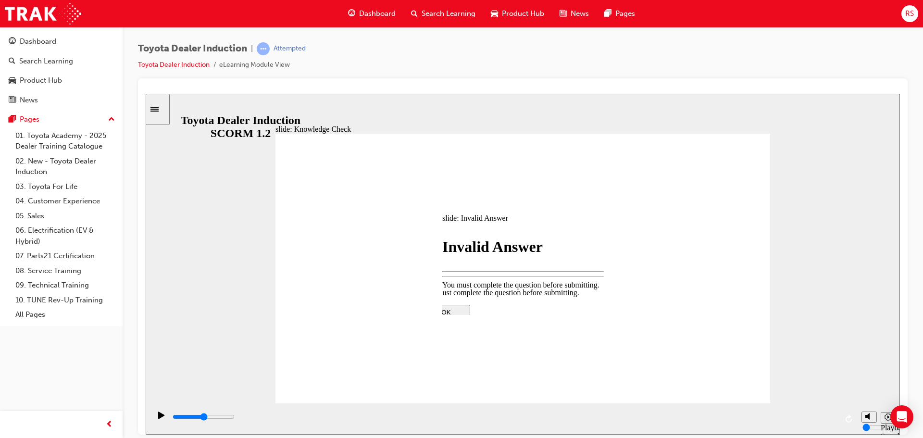
type input "2500"
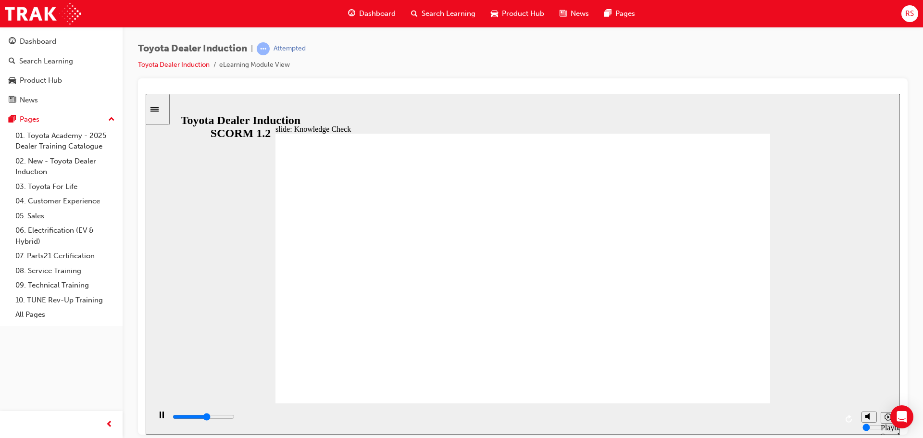
type input "3500"
type input "j"
type input "3600"
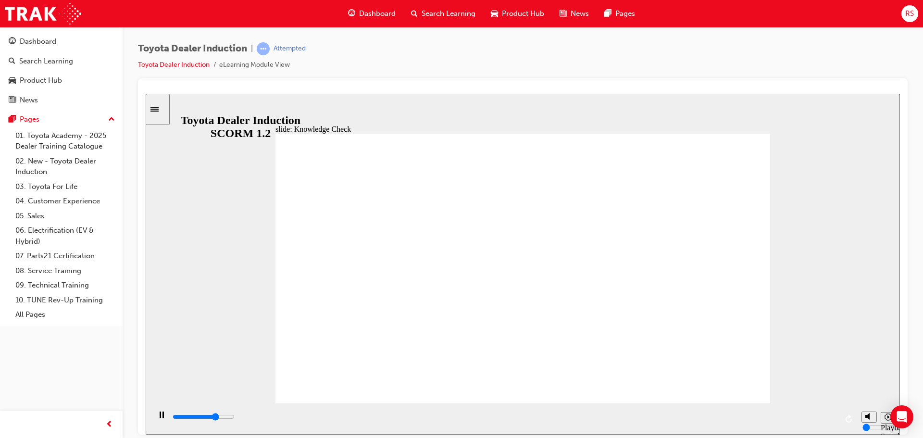
type input "jj"
type input "3700"
type input "jjj"
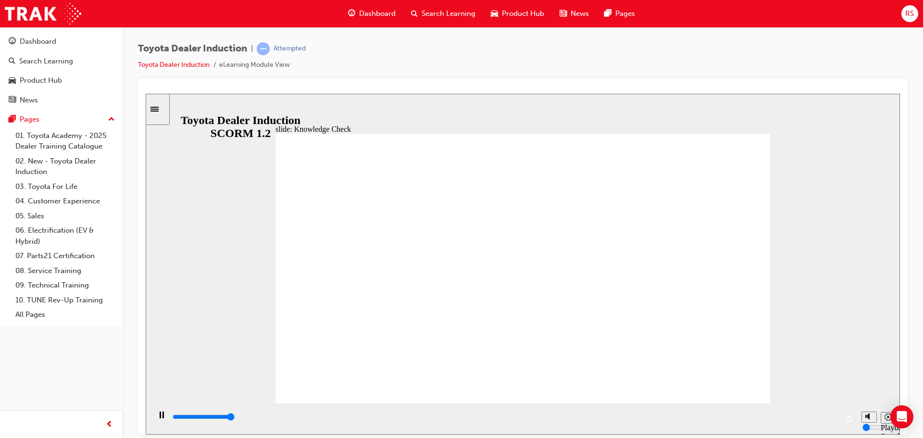
type input "5000"
type input "c"
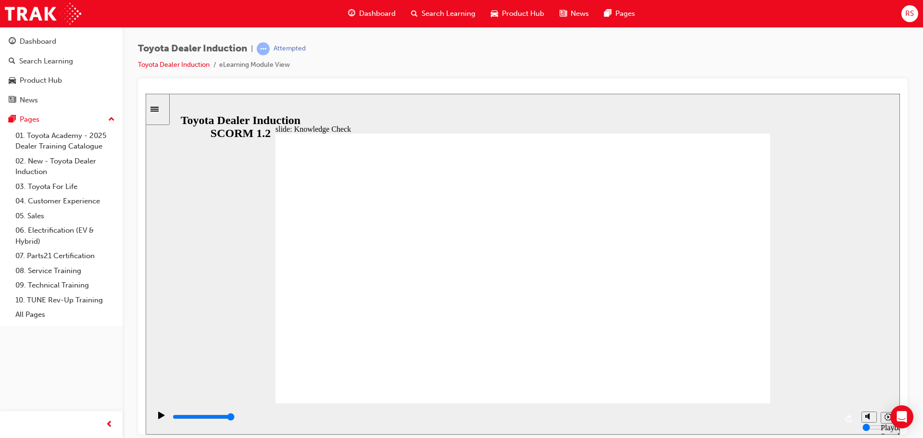
type input "ca"
type input "car"
type input "cars"
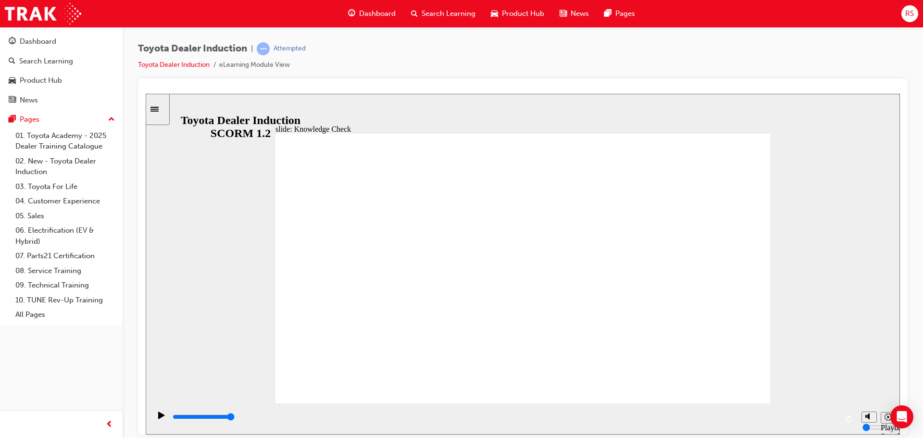
type input "cars"
type input "3100"
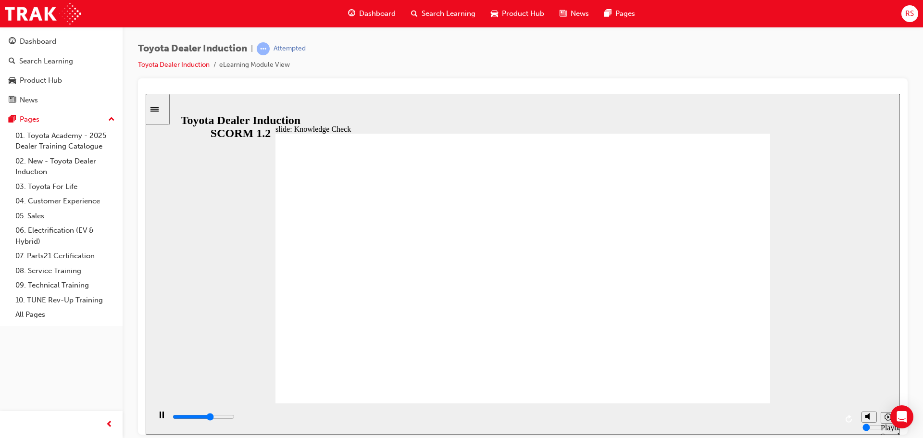
type input "h"
type input "3300"
type input "ha"
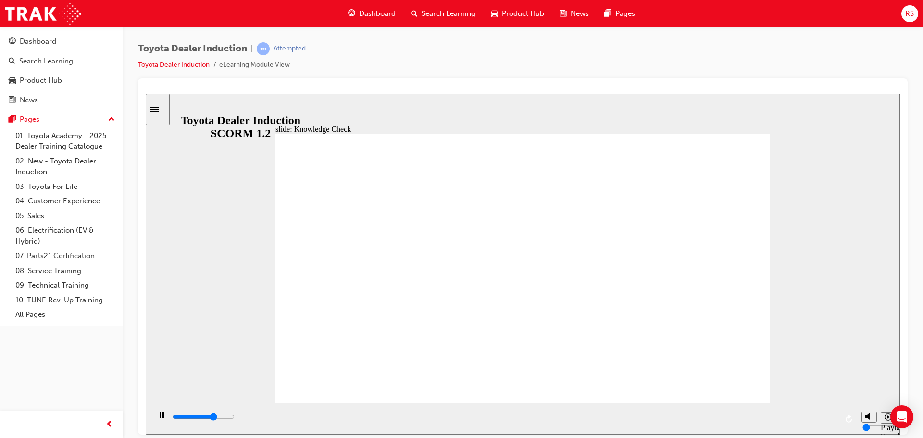
type input "3400"
type input "hap"
type input "3500"
type input "happ"
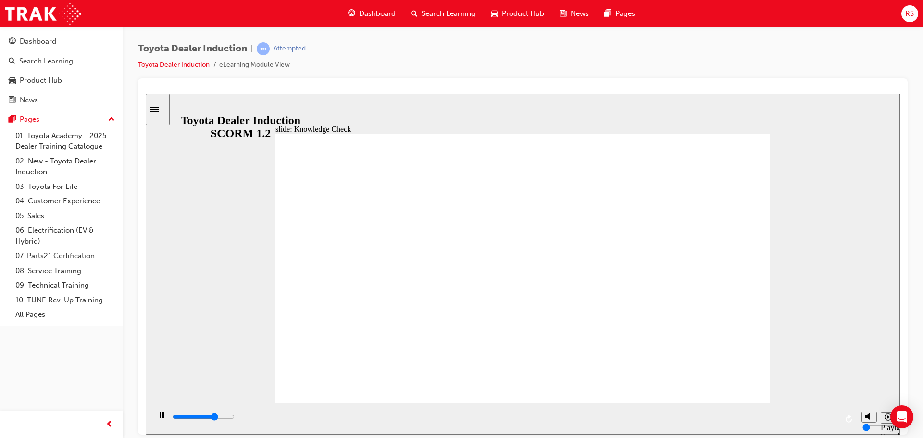
type input "happ"
type input "3600"
type input "happy"
type input "4700"
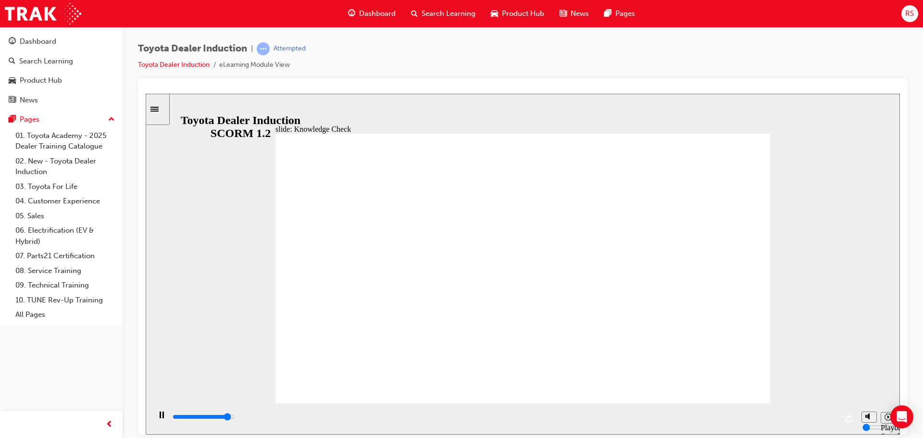
type input "happy"
type input "5000"
type input "happy"
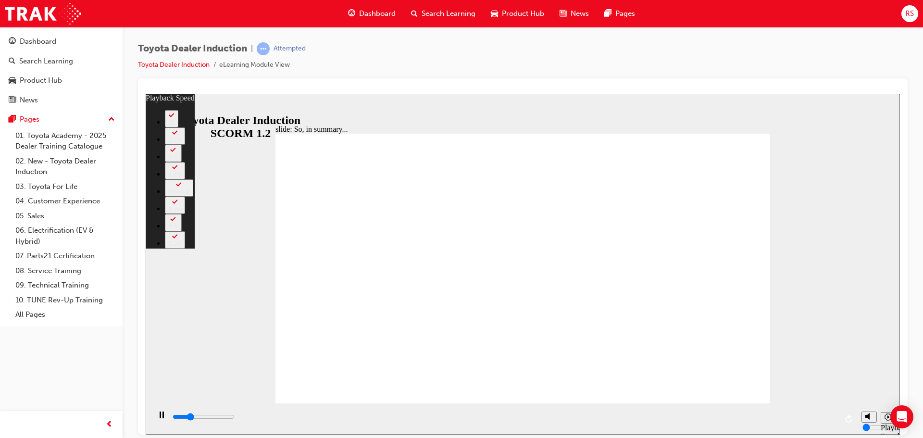
type input "1700"
type input "0"
type input "2000"
type input "0"
type input "2200"
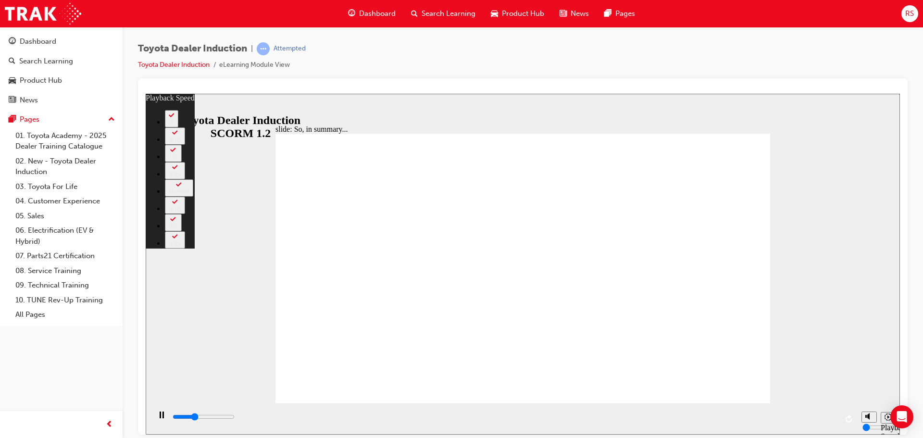
type input "1"
type input "2300"
type input "1"
type input "2500"
type input "1"
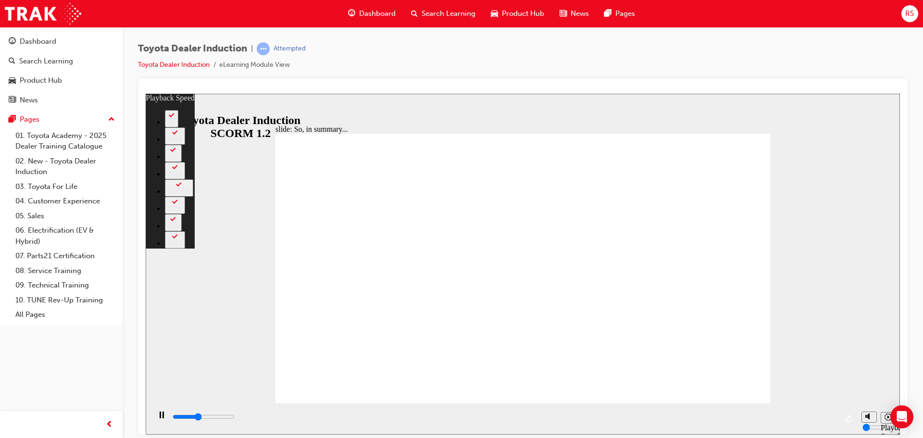
type input "2600"
type input "1"
type input "2800"
type input "1"
type input "3000"
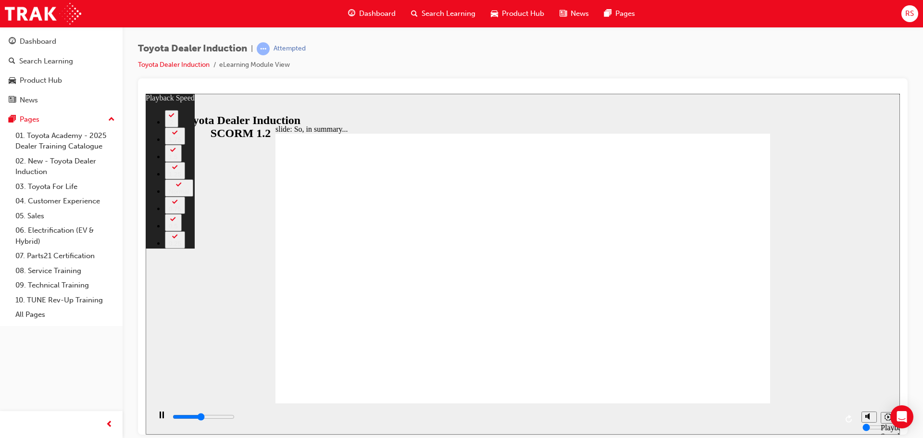
type input "1"
type input "3100"
type input "1"
type input "3300"
type input "2"
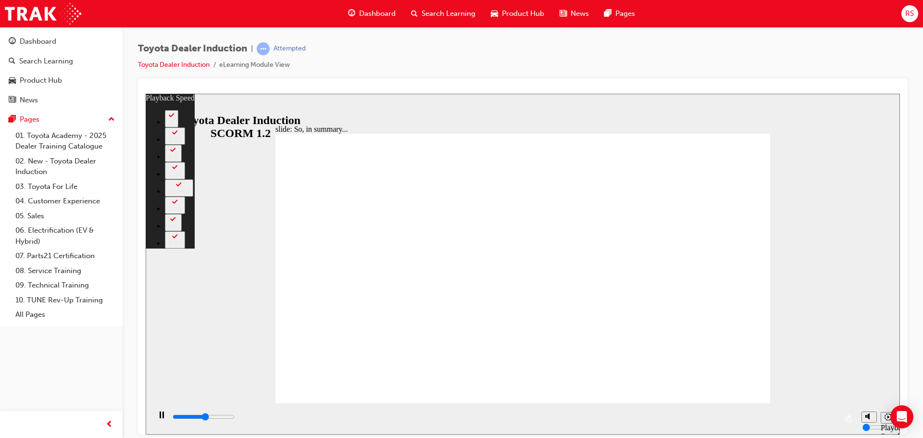
type input "3500"
type input "2"
type input "3800"
type input "2"
type input "4100"
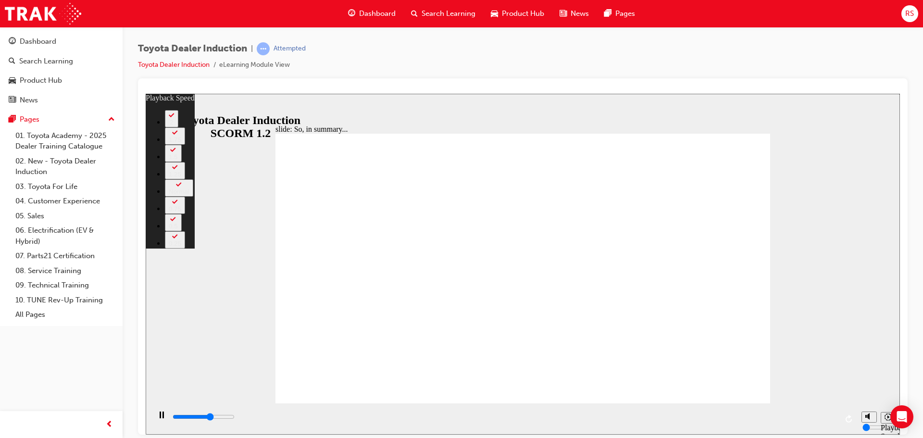
type input "2"
type input "4300"
type input "3"
type input "4600"
type input "3"
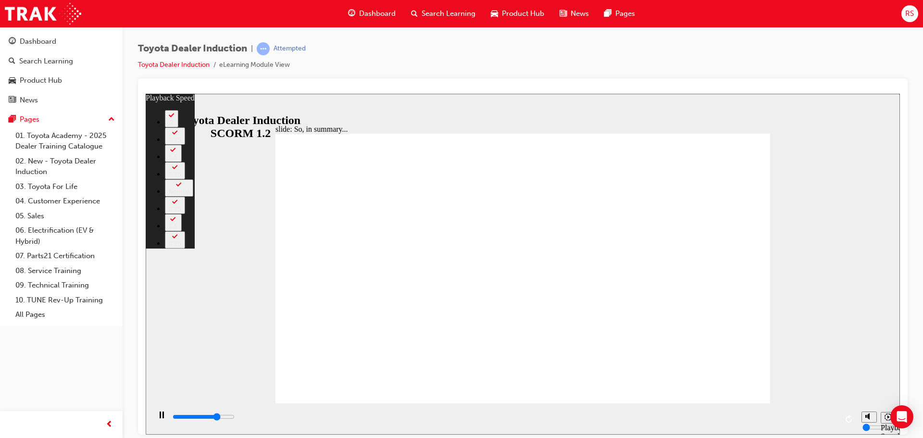
type input "4900"
type input "3"
type input "5100"
type input "3"
type input "5400"
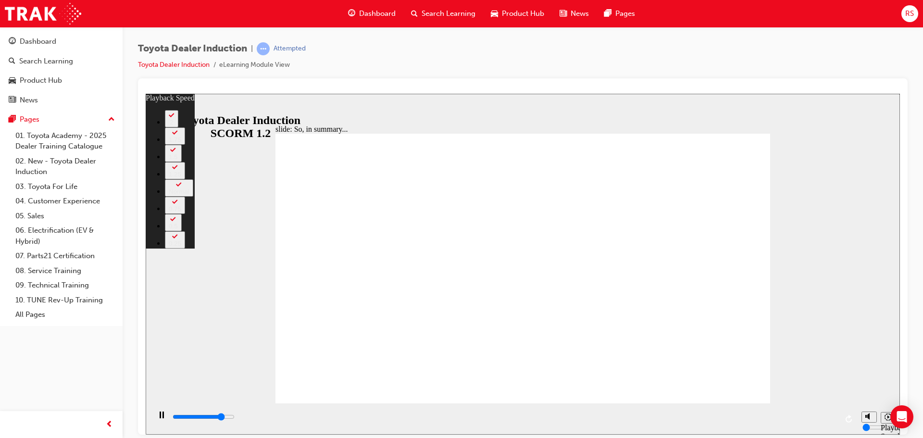
type input "4"
type input "5700"
type input "4"
type input "5900"
type input "4"
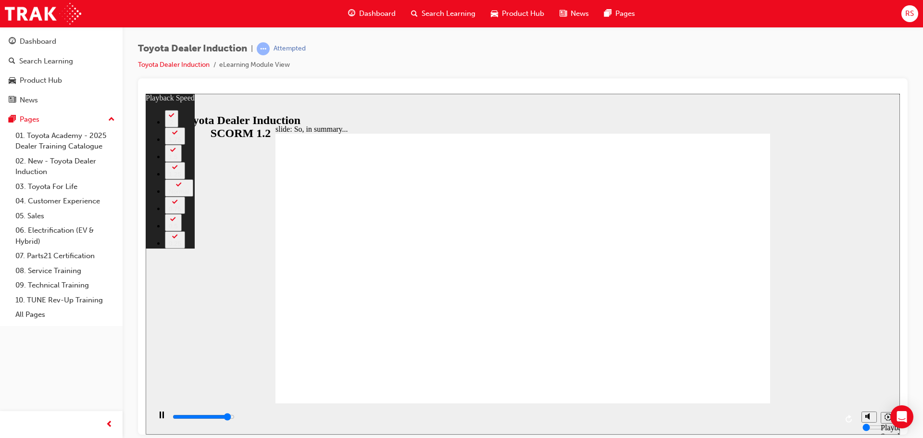
type input "6200"
type input "4"
type input "6500"
type input "5"
type input "6500"
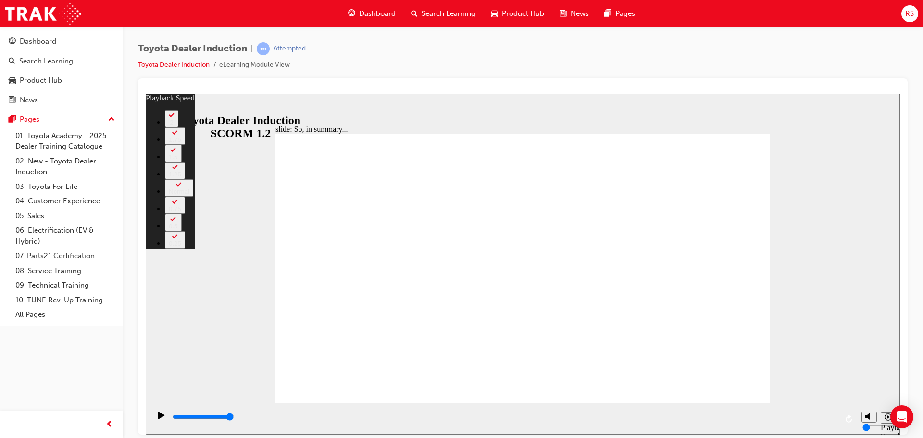
type input "21"
type input "128"
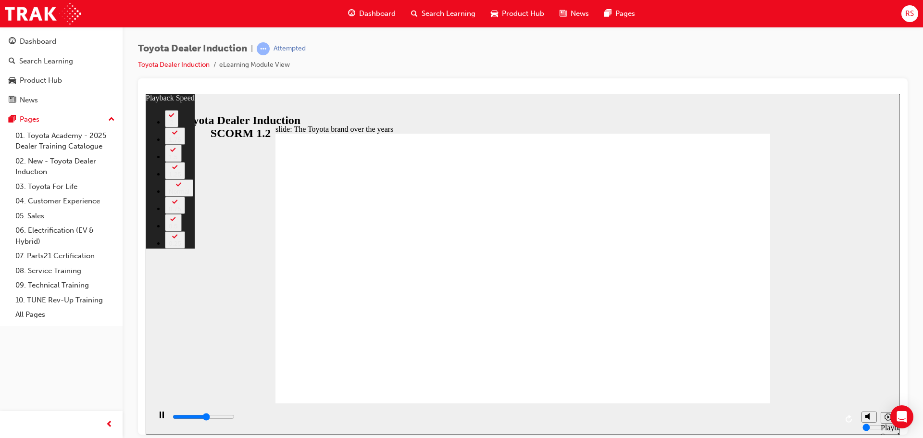
type input "4700"
type input "0"
type input "4900"
type input "1"
type input "5000"
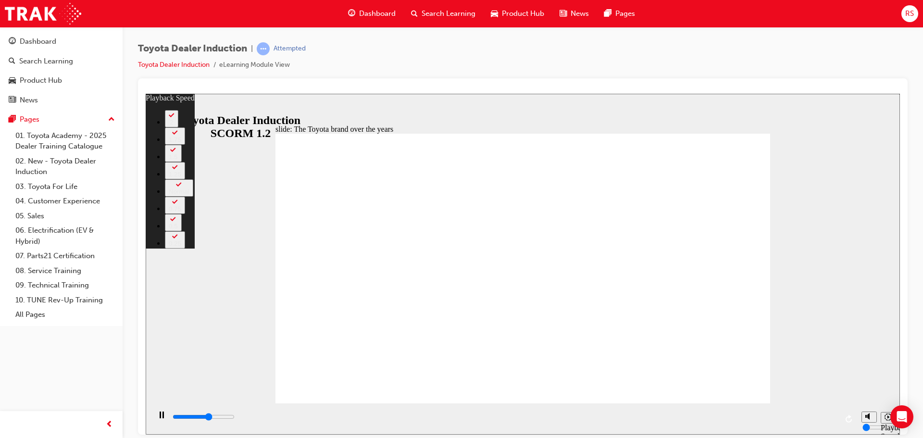
type input "1"
type input "5200"
type input "1"
type input "5300"
type input "1"
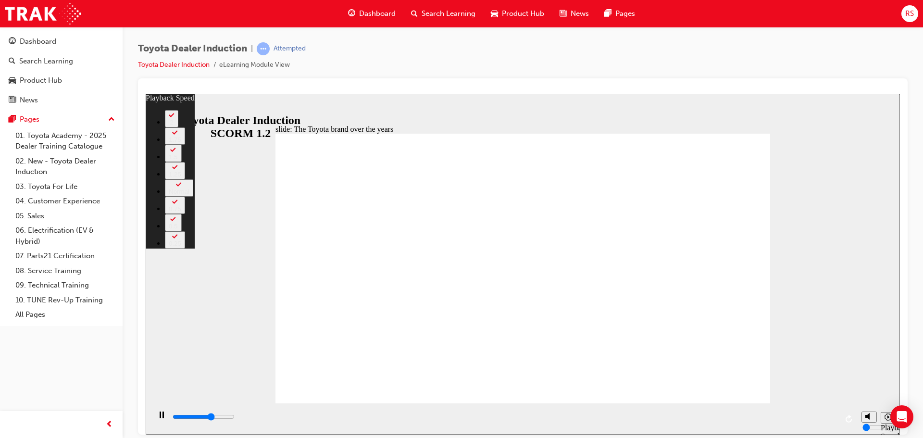
type input "5500"
type input "1"
type input "5700"
type input "1"
type input "5700"
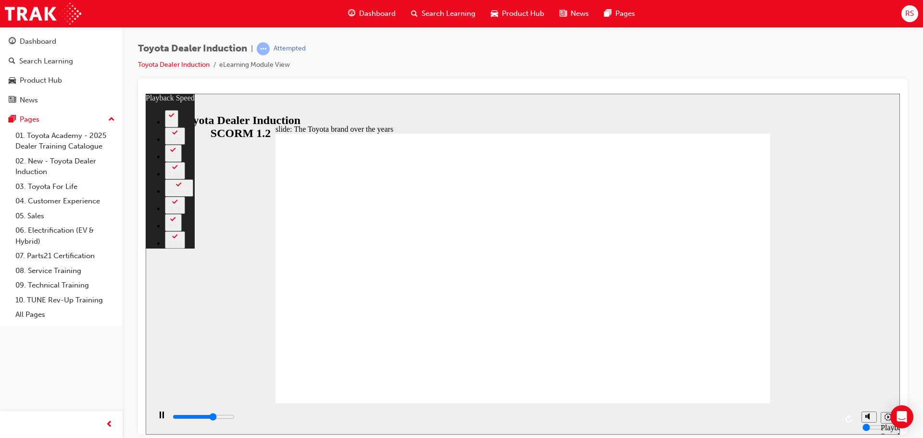
type input "1"
type input "6000"
type input "2"
type input "6300"
type input "2"
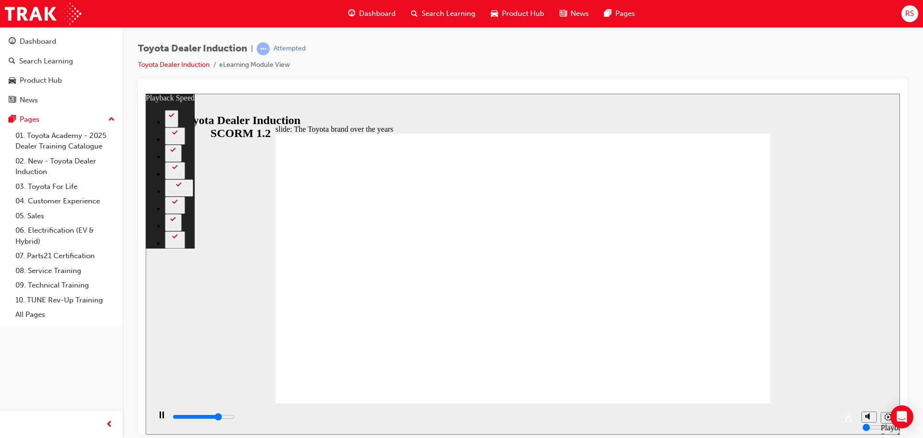
type input "6500"
type input "2"
type input "6800"
type input "2"
type input "7100"
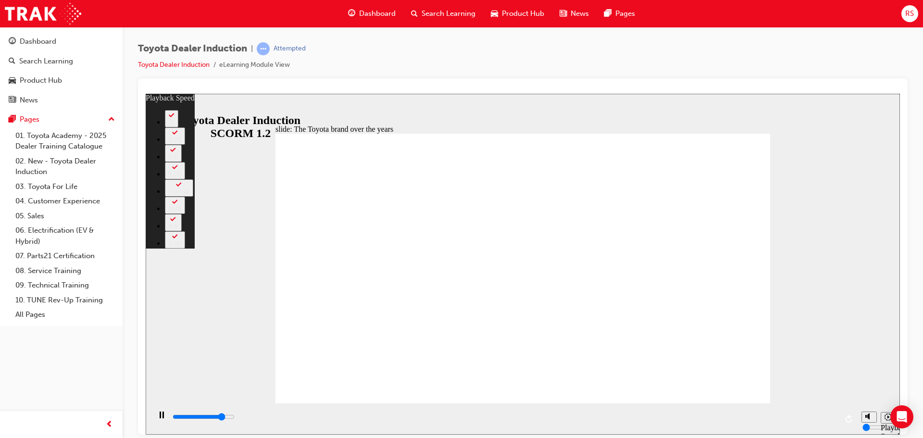
type input "3"
type input "7300"
type input "3"
type input "7600"
type input "3"
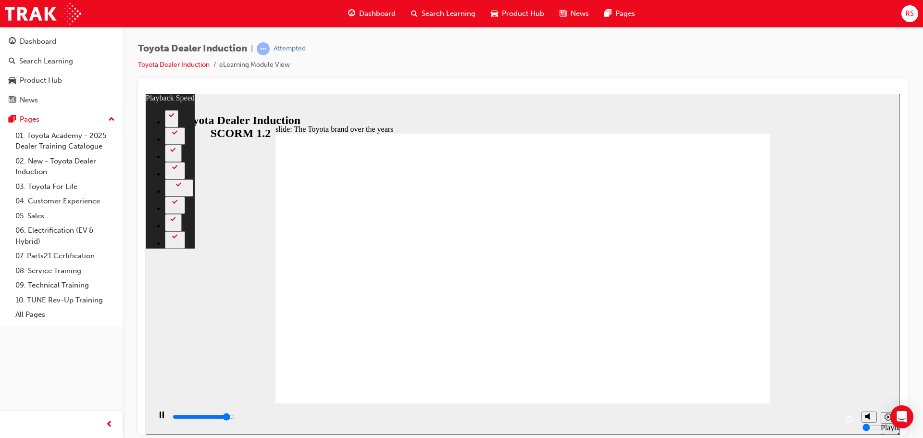
type input "7800"
type input "3"
type input "8100"
type input "4"
type input "8400"
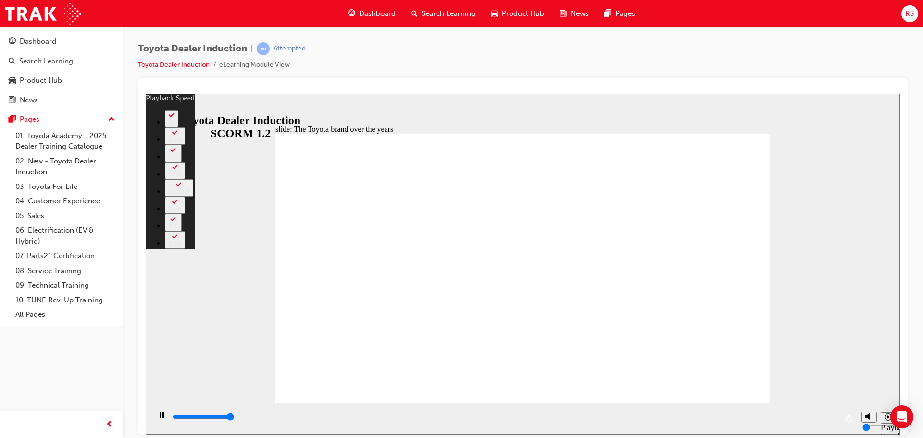
type input "4"
type input "8400"
drag, startPoint x: 720, startPoint y: 282, endPoint x: 713, endPoint y: 280, distance: 7.4
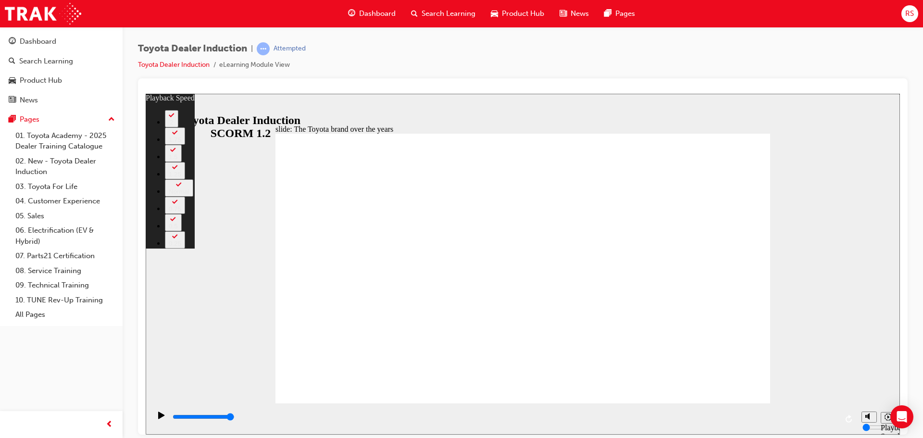
type input "143"
